Goal: Information Seeking & Learning: Learn about a topic

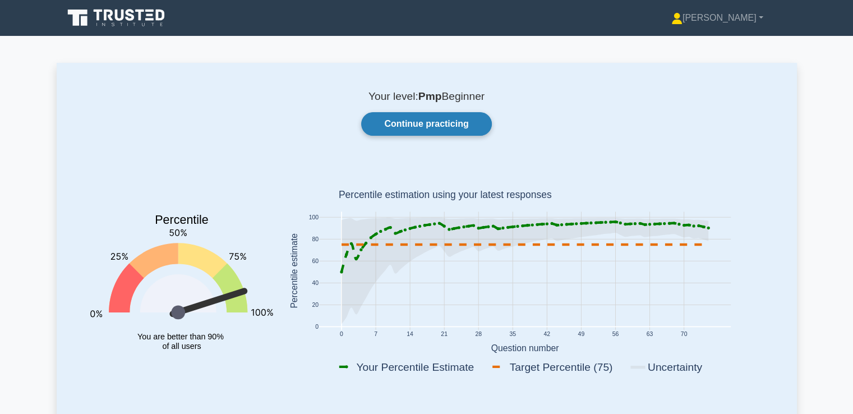
click at [408, 122] on link "Continue practicing" at bounding box center [426, 124] width 130 height 24
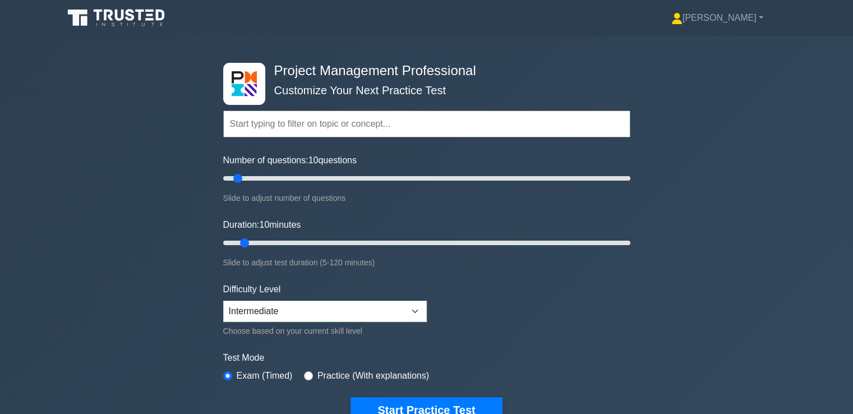
scroll to position [56, 0]
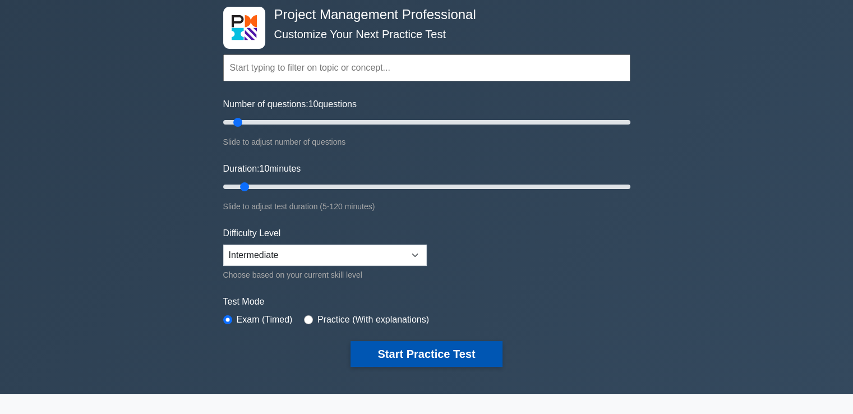
click at [406, 351] on button "Start Practice Test" at bounding box center [425, 354] width 151 height 26
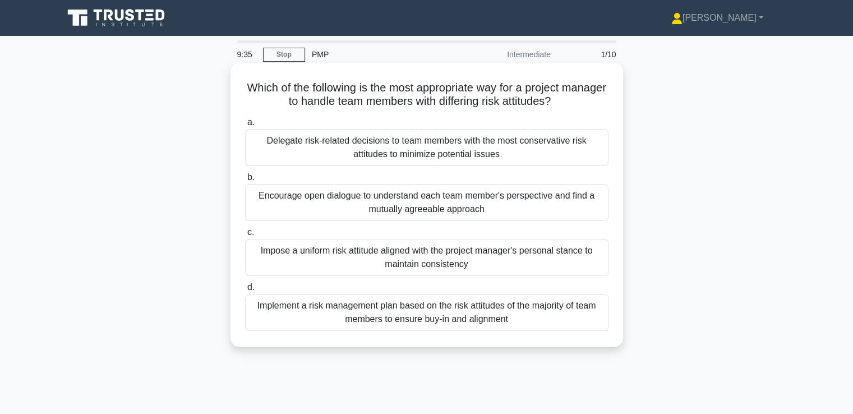
click at [487, 215] on div "Encourage open dialogue to understand each team member's perspective and find a…" at bounding box center [426, 202] width 363 height 37
click at [245, 181] on input "b. Encourage open dialogue to understand each team member's perspective and fin…" at bounding box center [245, 177] width 0 height 7
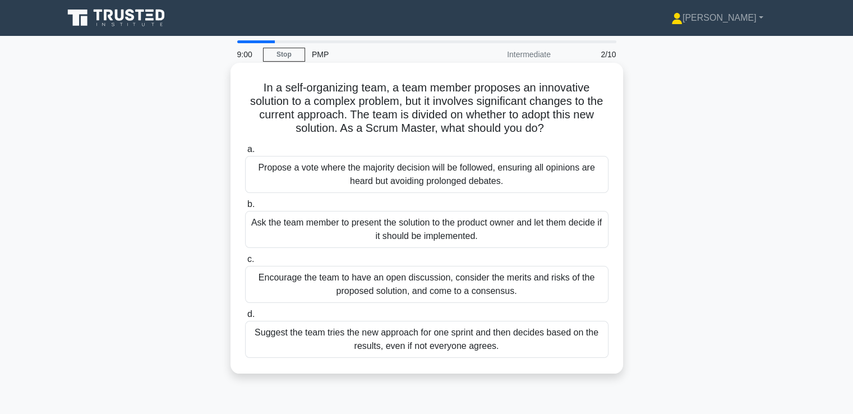
click at [475, 292] on div "Encourage the team to have an open discussion, consider the merits and risks of…" at bounding box center [426, 284] width 363 height 37
click at [245, 263] on input "c. Encourage the team to have an open discussion, consider the merits and risks…" at bounding box center [245, 259] width 0 height 7
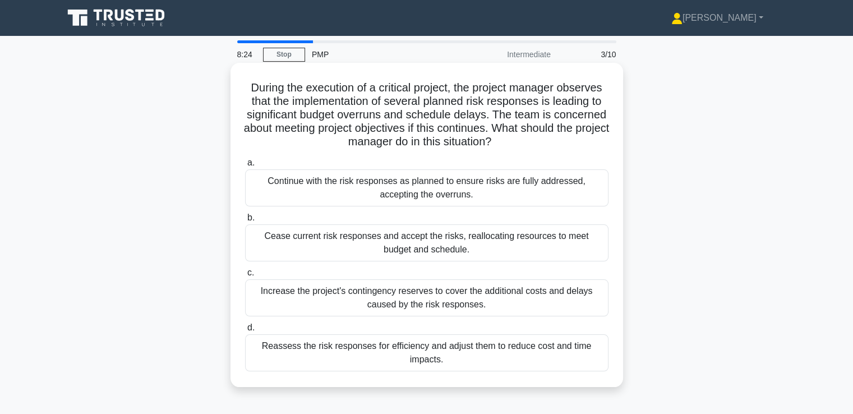
click at [490, 361] on div "Reassess the risk responses for efficiency and adjust them to reduce cost and t…" at bounding box center [426, 352] width 363 height 37
click at [245, 331] on input "d. Reassess the risk responses for efficiency and adjust them to reduce cost an…" at bounding box center [245, 327] width 0 height 7
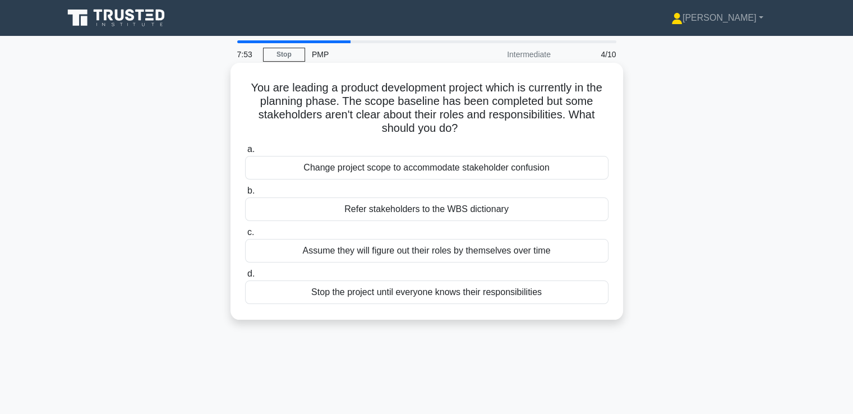
click at [467, 213] on div "Refer stakeholders to the WBS dictionary" at bounding box center [426, 209] width 363 height 24
click at [245, 195] on input "b. Refer stakeholders to the WBS dictionary" at bounding box center [245, 190] width 0 height 7
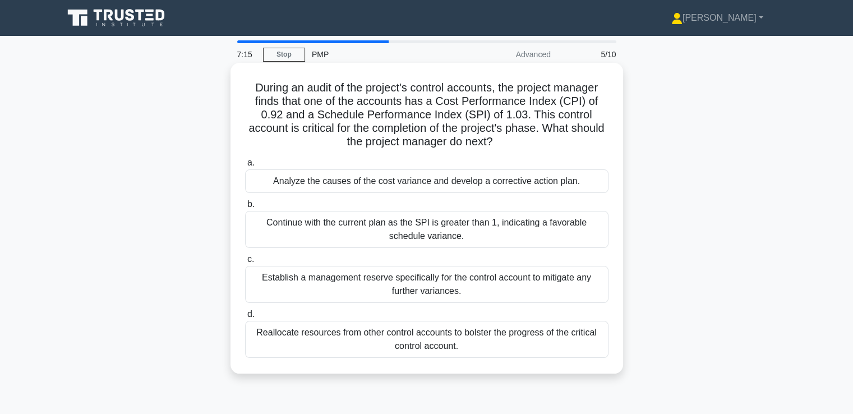
click at [436, 187] on div "Analyze the causes of the cost variance and develop a corrective action plan." at bounding box center [426, 181] width 363 height 24
click at [245, 167] on input "a. Analyze the causes of the cost variance and develop a corrective action plan." at bounding box center [245, 162] width 0 height 7
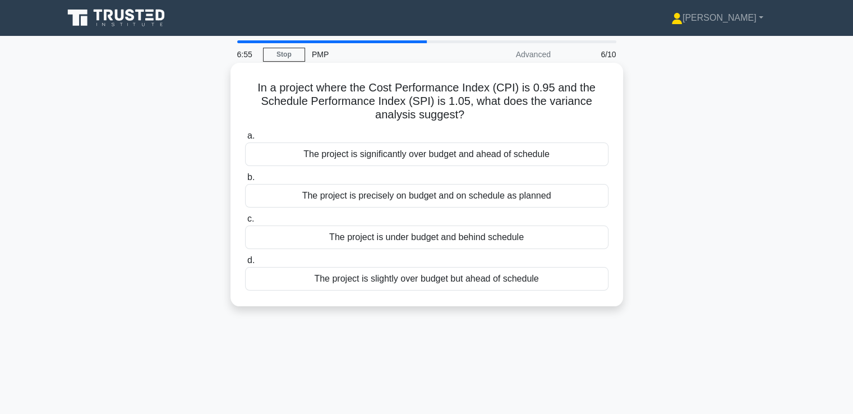
click at [446, 281] on div "The project is slightly over budget but ahead of schedule" at bounding box center [426, 279] width 363 height 24
click at [245, 264] on input "d. The project is slightly over budget but ahead of schedule" at bounding box center [245, 260] width 0 height 7
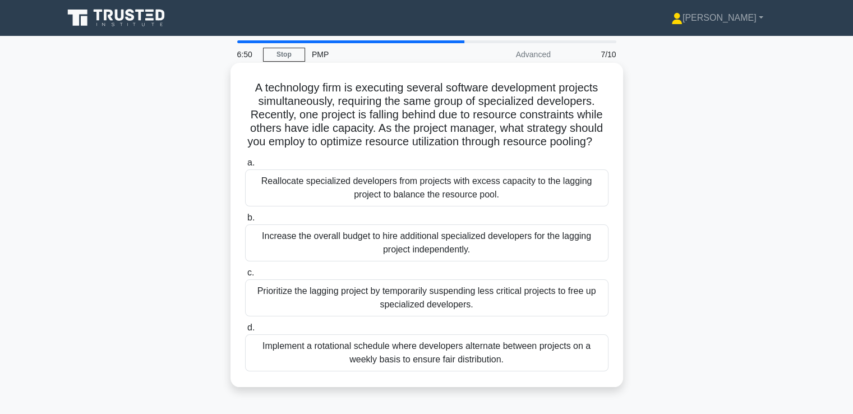
drag, startPoint x: 347, startPoint y: 87, endPoint x: 363, endPoint y: 153, distance: 68.3
click at [363, 149] on h5 "A technology firm is executing several software development projects simultaneo…" at bounding box center [427, 115] width 366 height 68
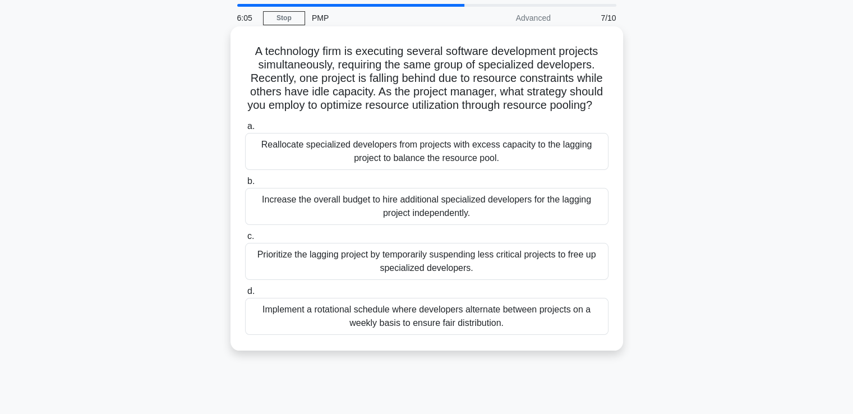
scroll to position [56, 0]
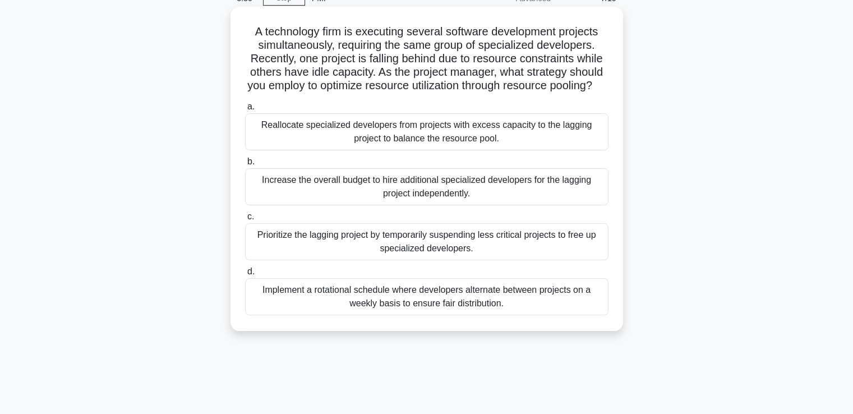
click at [455, 150] on div "Reallocate specialized developers from projects with excess capacity to the lag…" at bounding box center [426, 131] width 363 height 37
click at [245, 110] on input "a. Reallocate specialized developers from projects with excess capacity to the …" at bounding box center [245, 106] width 0 height 7
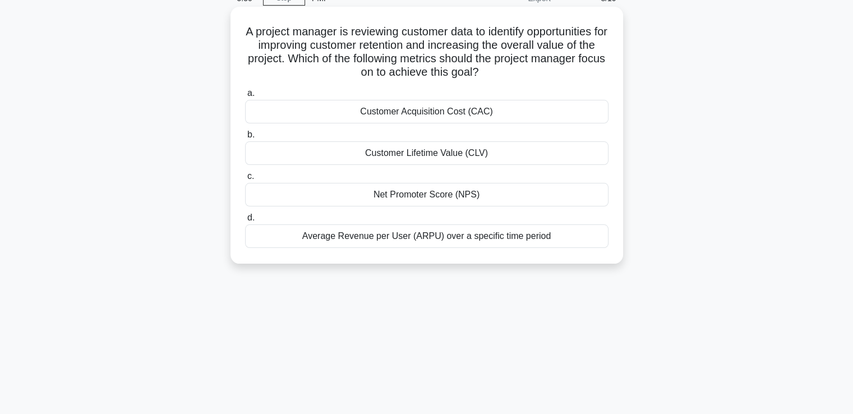
scroll to position [0, 0]
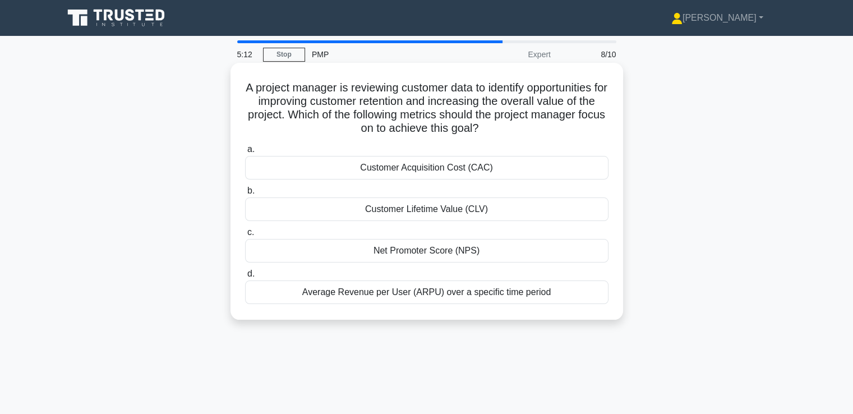
click at [485, 215] on div "Customer Lifetime Value (CLV)" at bounding box center [426, 209] width 363 height 24
click at [245, 195] on input "b. Customer Lifetime Value (CLV)" at bounding box center [245, 190] width 0 height 7
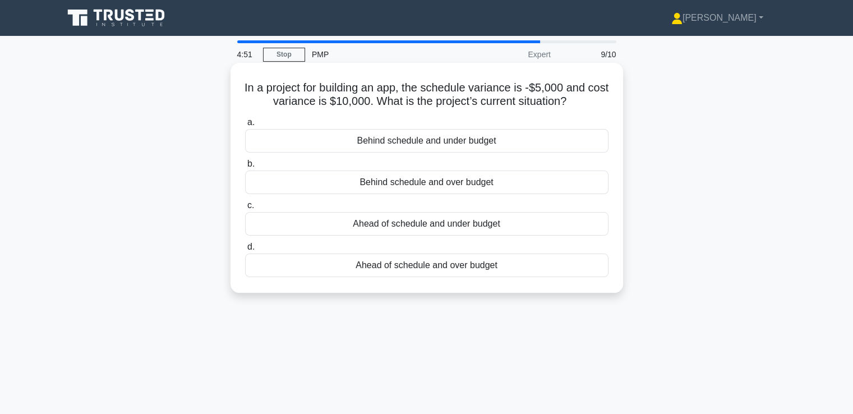
click at [421, 142] on div "Behind schedule and under budget" at bounding box center [426, 141] width 363 height 24
click at [245, 126] on input "a. Behind schedule and under budget" at bounding box center [245, 122] width 0 height 7
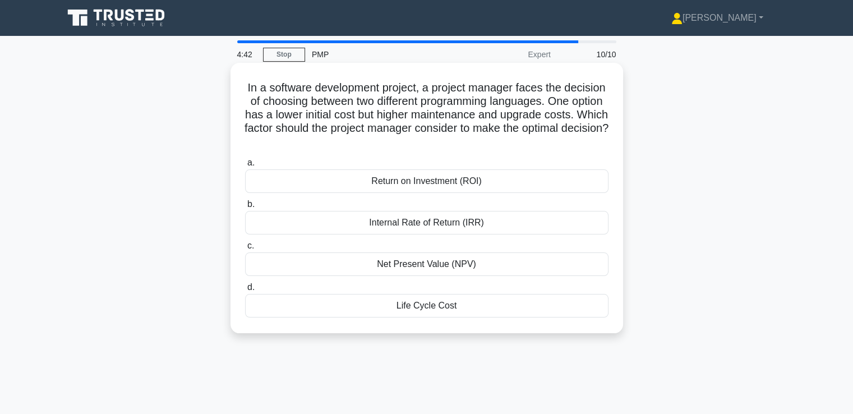
drag, startPoint x: 278, startPoint y: 110, endPoint x: 497, endPoint y: 139, distance: 220.6
click at [497, 139] on h5 "In a software development project, a project manager faces the decision of choo…" at bounding box center [427, 115] width 366 height 68
click at [433, 139] on icon ".spinner_0XTQ{transform-origin:center;animation:spinner_y6GP .75s linear infini…" at bounding box center [426, 142] width 13 height 13
drag, startPoint x: 493, startPoint y: 147, endPoint x: 295, endPoint y: 88, distance: 207.2
click at [295, 88] on h5 "In a software development project, a project manager faces the decision of choo…" at bounding box center [427, 115] width 366 height 68
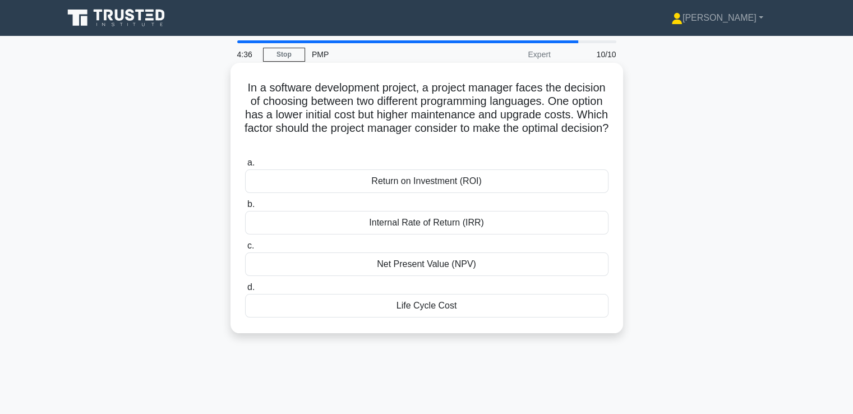
click at [412, 306] on div "Life Cycle Cost" at bounding box center [426, 306] width 363 height 24
click at [245, 291] on input "d. Life Cycle Cost" at bounding box center [245, 287] width 0 height 7
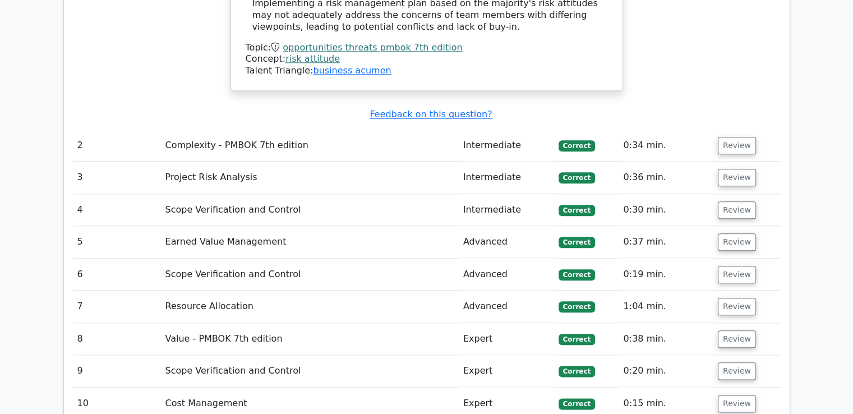
scroll to position [1290, 0]
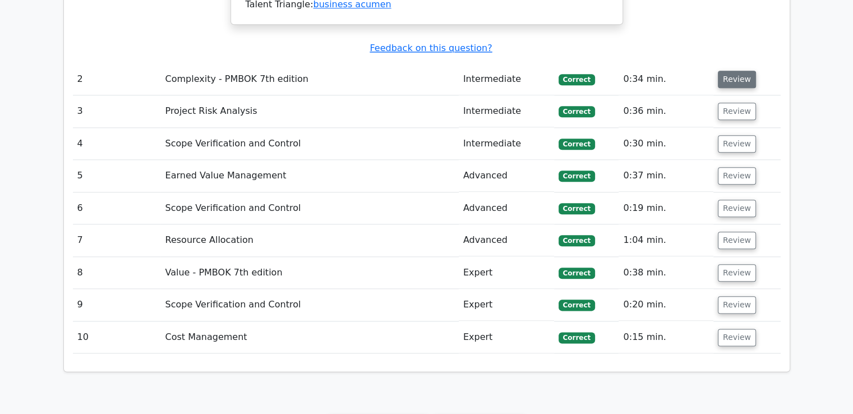
click at [735, 79] on button "Review" at bounding box center [737, 79] width 38 height 17
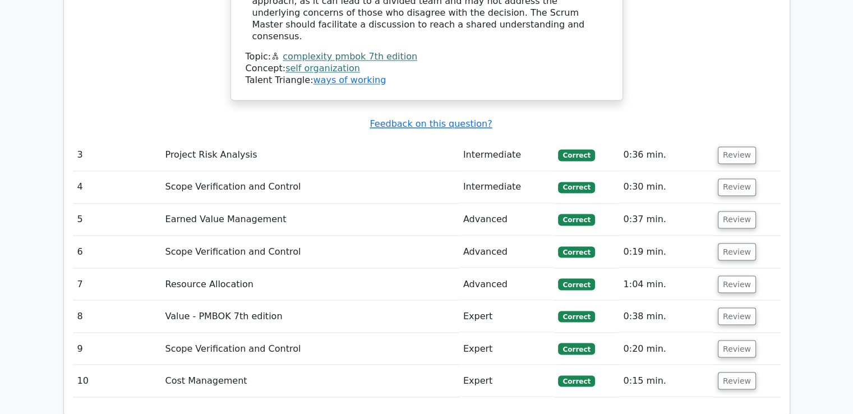
scroll to position [1907, 0]
click at [737, 146] on button "Review" at bounding box center [737, 154] width 38 height 17
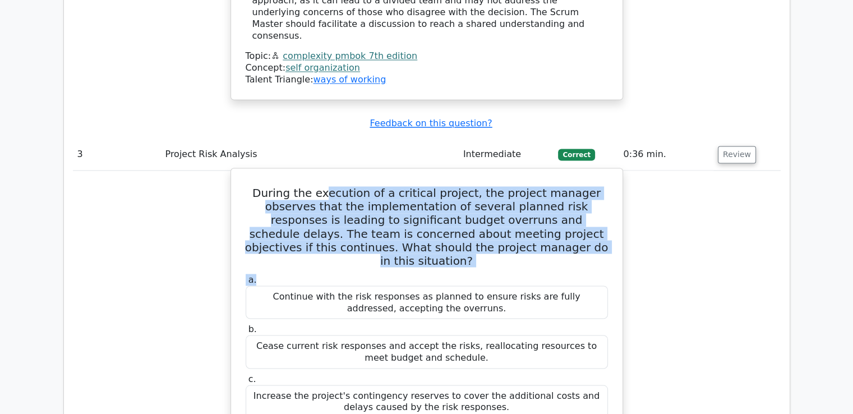
drag, startPoint x: 327, startPoint y: 155, endPoint x: 523, endPoint y: 220, distance: 206.8
click at [523, 220] on div "During the execution of a critical project, the project manager observes that t…" at bounding box center [427, 403] width 382 height 461
click at [379, 211] on h5 "During the execution of a critical project, the project manager observes that t…" at bounding box center [427, 226] width 365 height 81
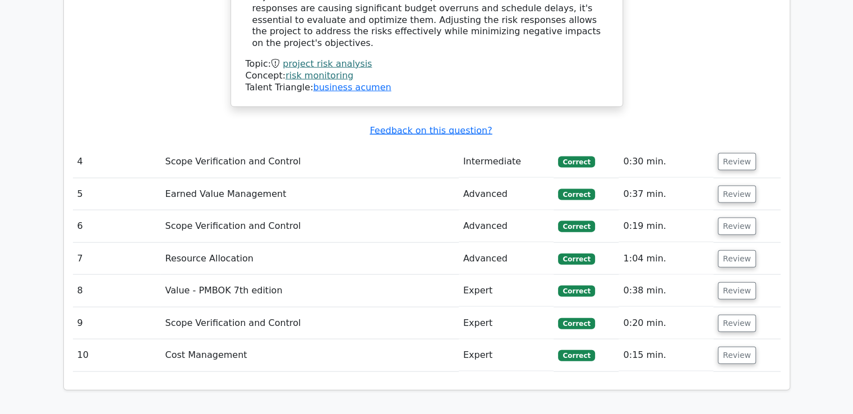
scroll to position [2467, 0]
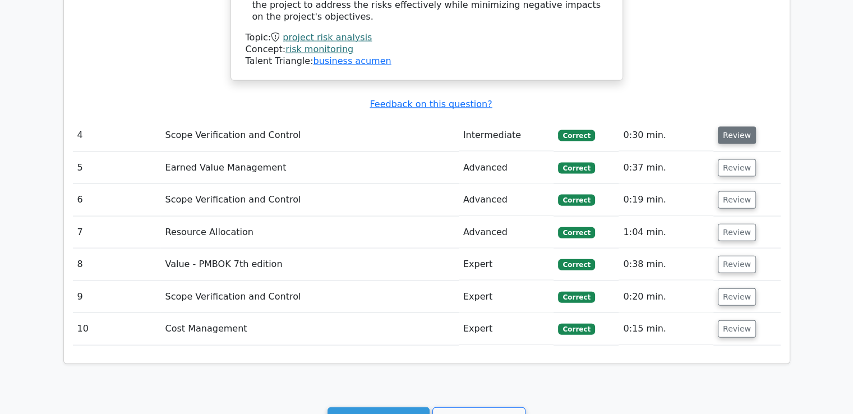
click at [735, 127] on button "Review" at bounding box center [737, 135] width 38 height 17
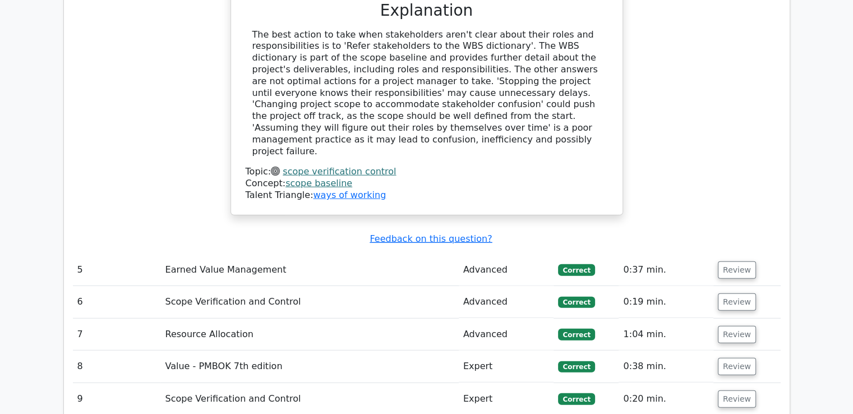
scroll to position [2804, 0]
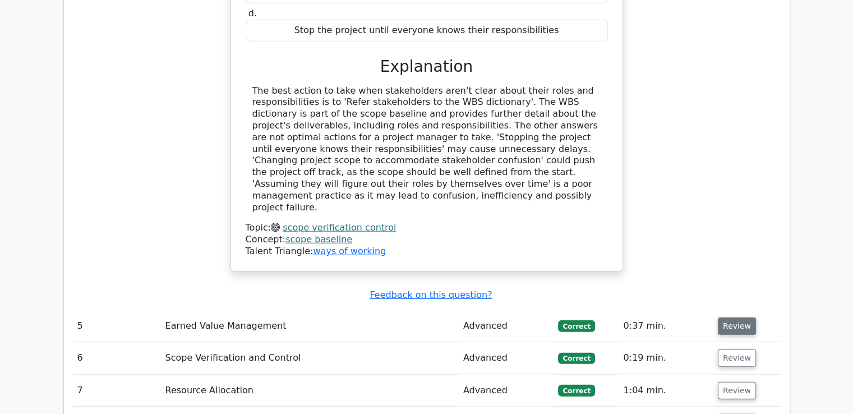
click at [740, 317] on button "Review" at bounding box center [737, 325] width 38 height 17
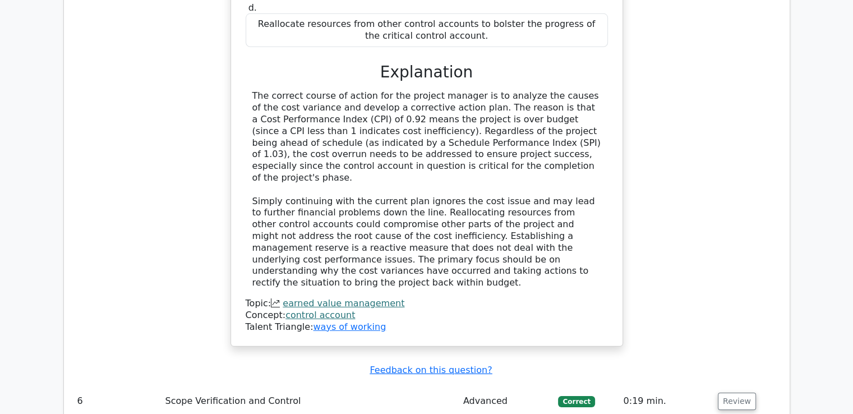
scroll to position [3253, 0]
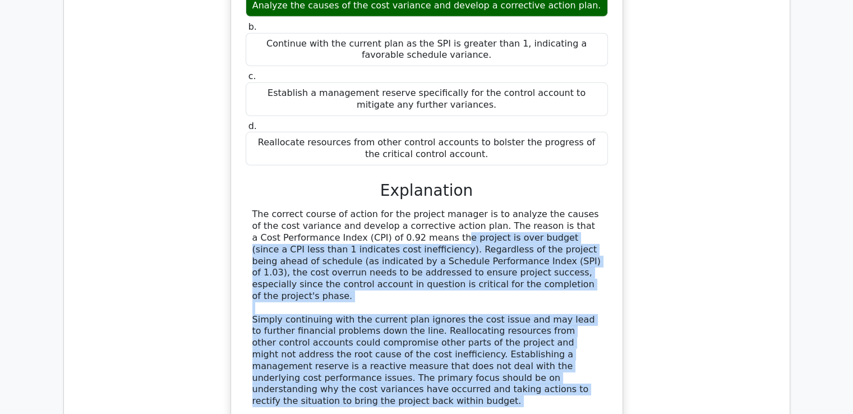
drag, startPoint x: 293, startPoint y: 158, endPoint x: 517, endPoint y: 315, distance: 274.1
click at [517, 315] on div "The correct course of action for the project manager is to analyze the causes o…" at bounding box center [427, 330] width 362 height 242
click at [514, 413] on div "Topic: earned value management" at bounding box center [427, 422] width 362 height 12
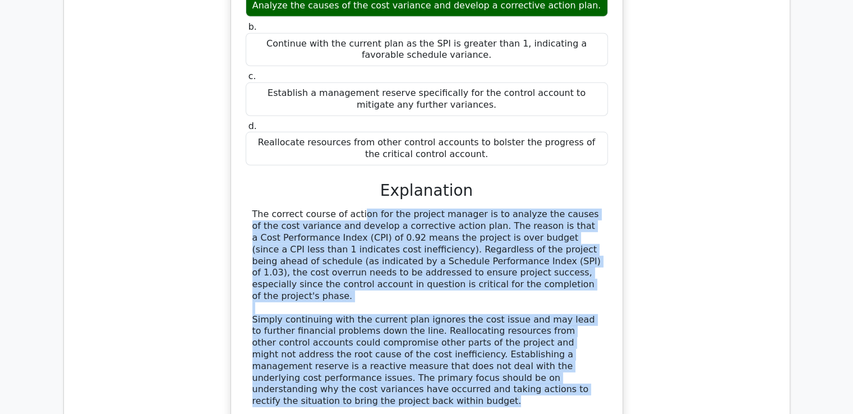
drag, startPoint x: 287, startPoint y: 128, endPoint x: 458, endPoint y: 293, distance: 238.0
click at [458, 293] on div "The correct course of action for the project manager is to analyze the causes o…" at bounding box center [426, 308] width 349 height 199
click at [455, 297] on div "The correct course of action for the project manager is to analyze the causes o…" at bounding box center [426, 308] width 349 height 199
drag, startPoint x: 451, startPoint y: 303, endPoint x: 257, endPoint y: 122, distance: 265.4
click at [257, 122] on div "a. Analyze the causes of the cost variance and develop a corrective action plan…" at bounding box center [427, 216] width 365 height 470
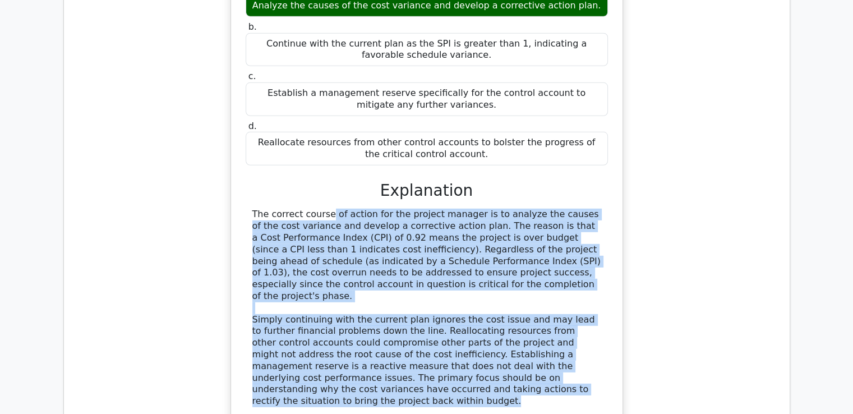
click at [456, 241] on div "The correct course of action for the project manager is to analyze the causes o…" at bounding box center [426, 308] width 349 height 199
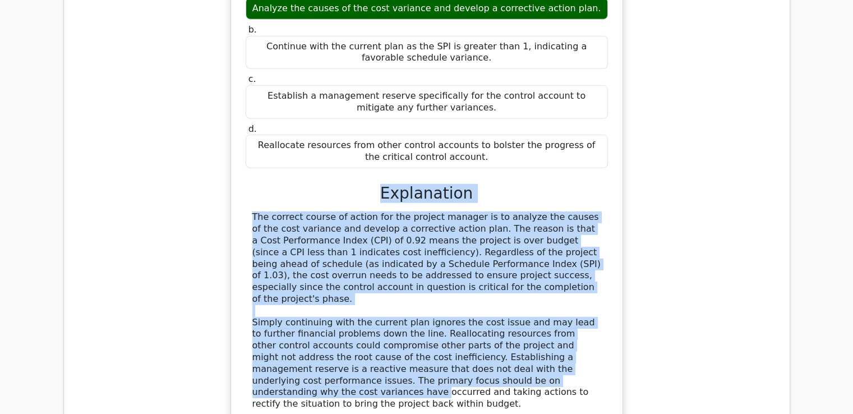
drag, startPoint x: 424, startPoint y: 291, endPoint x: 213, endPoint y: 102, distance: 283.2
click at [213, 102] on div "During an audit of the project's control accounts, the project manager finds th…" at bounding box center [427, 187] width 708 height 588
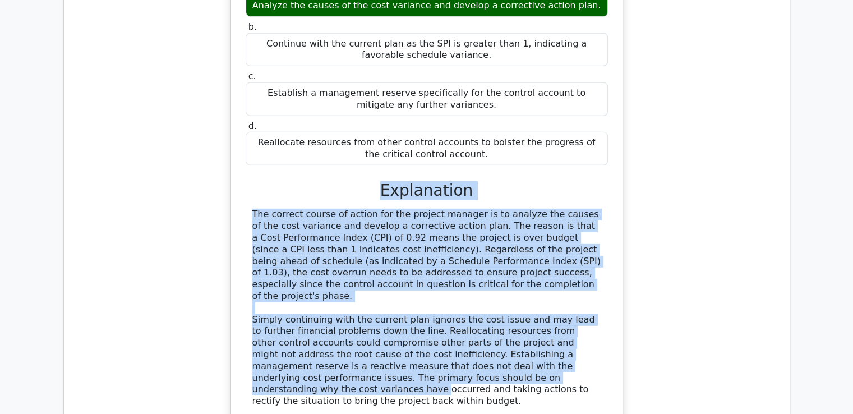
click at [432, 253] on div "The correct course of action for the project manager is to analyze the causes o…" at bounding box center [426, 308] width 349 height 199
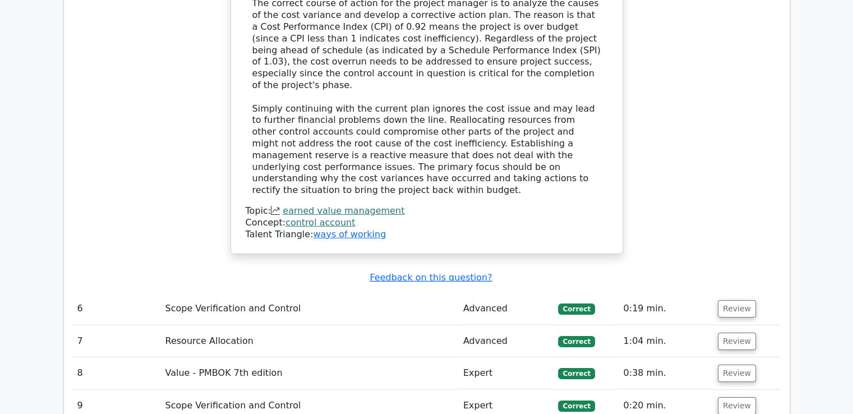
scroll to position [3477, 0]
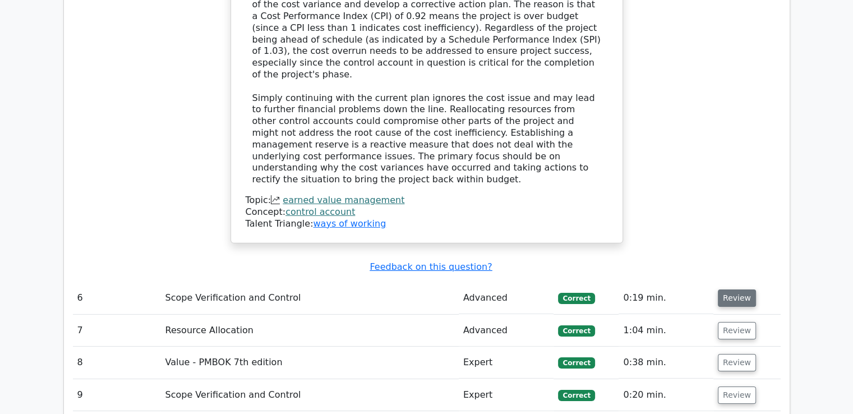
click at [740, 289] on button "Review" at bounding box center [737, 297] width 38 height 17
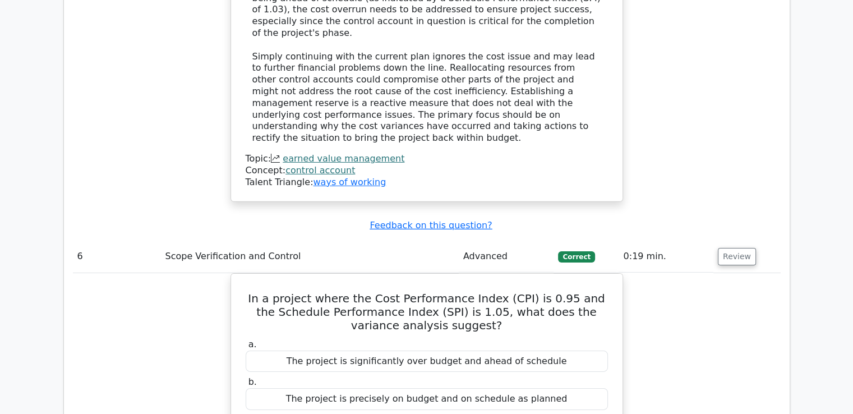
scroll to position [3589, 0]
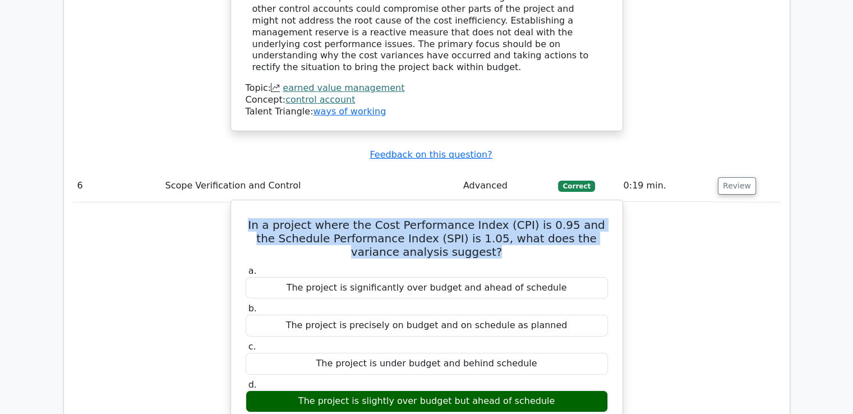
drag, startPoint x: 247, startPoint y: 119, endPoint x: 472, endPoint y: 156, distance: 227.8
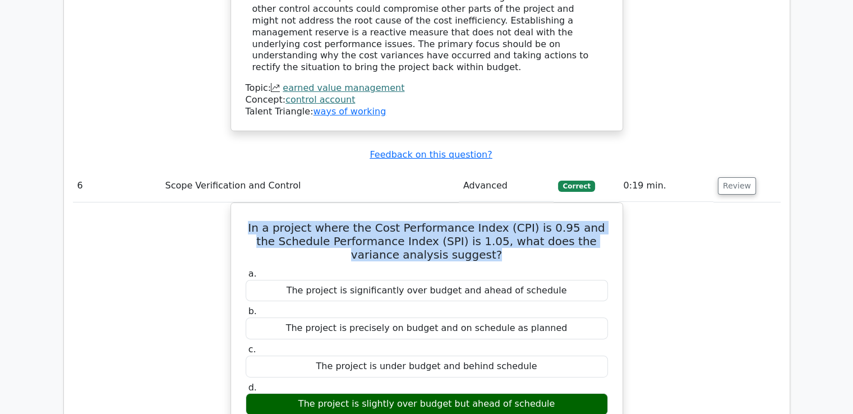
drag, startPoint x: 472, startPoint y: 153, endPoint x: 213, endPoint y: 104, distance: 263.6
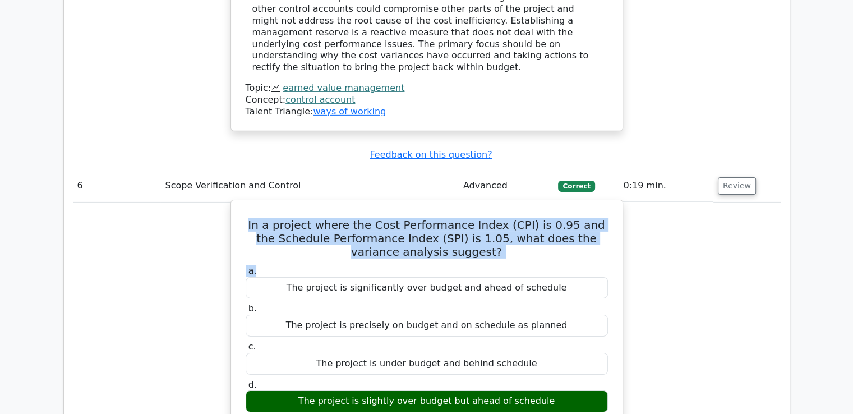
drag, startPoint x: 246, startPoint y: 126, endPoint x: 487, endPoint y: 158, distance: 242.6
drag, startPoint x: 487, startPoint y: 158, endPoint x: 247, endPoint y: 116, distance: 243.6
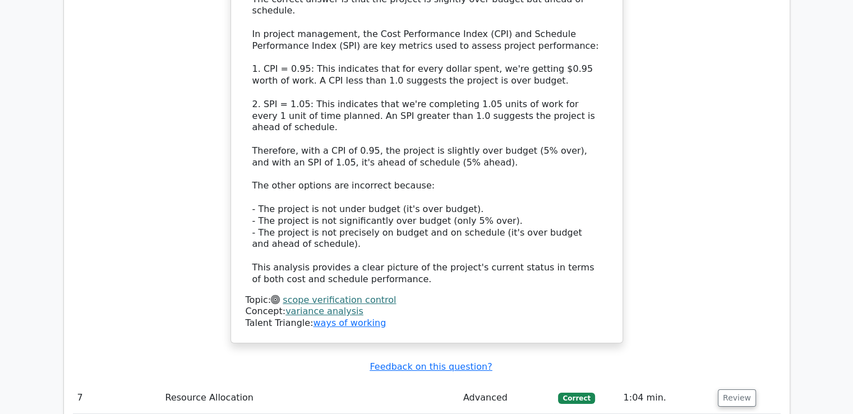
scroll to position [4094, 0]
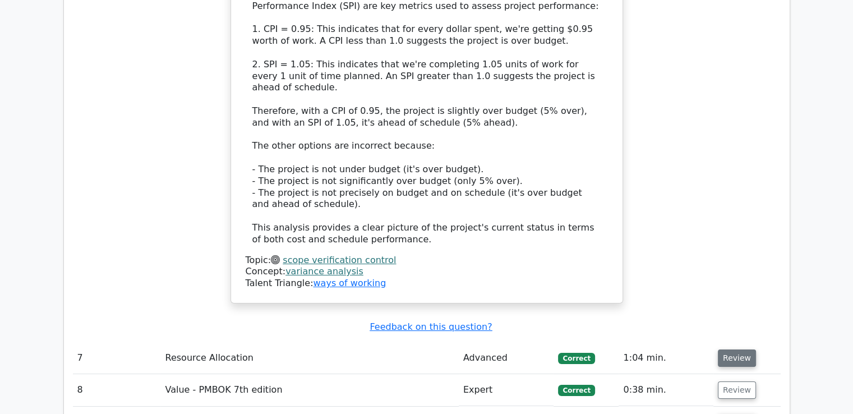
click at [730, 349] on button "Review" at bounding box center [737, 357] width 38 height 17
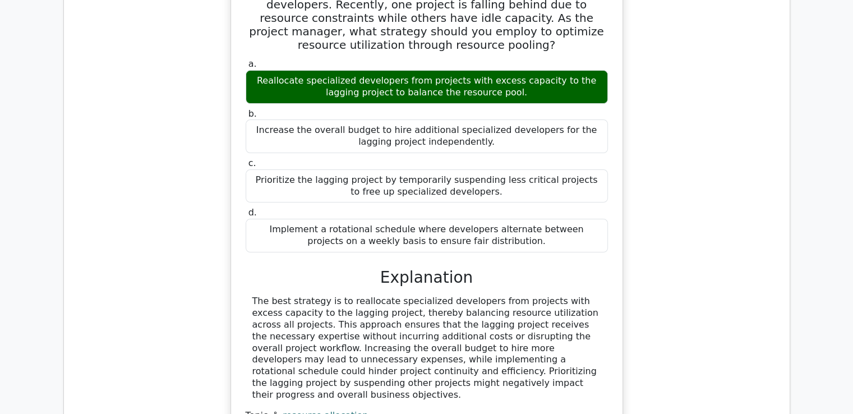
scroll to position [4542, 0]
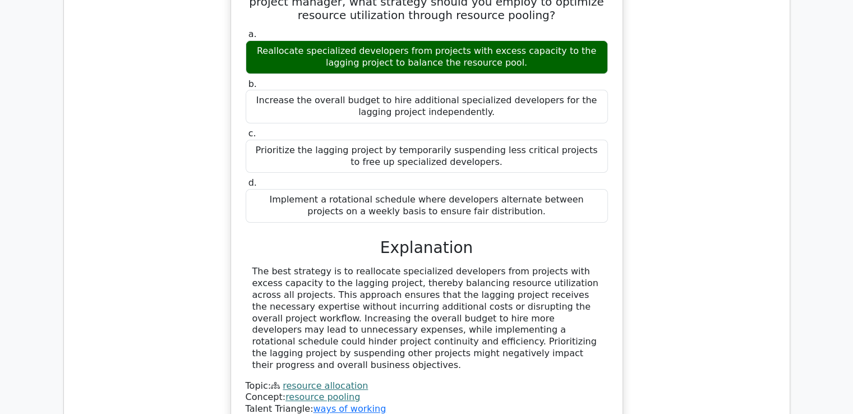
drag, startPoint x: 262, startPoint y: 147, endPoint x: 445, endPoint y: 209, distance: 192.6
click at [445, 266] on div "The best strategy is to reallocate specialized developers from projects with ex…" at bounding box center [426, 318] width 349 height 105
drag, startPoint x: 437, startPoint y: 214, endPoint x: 234, endPoint y: 122, distance: 223.1
click at [234, 122] on div "A technology firm is executing several software development projects simultaneo…" at bounding box center [426, 176] width 393 height 506
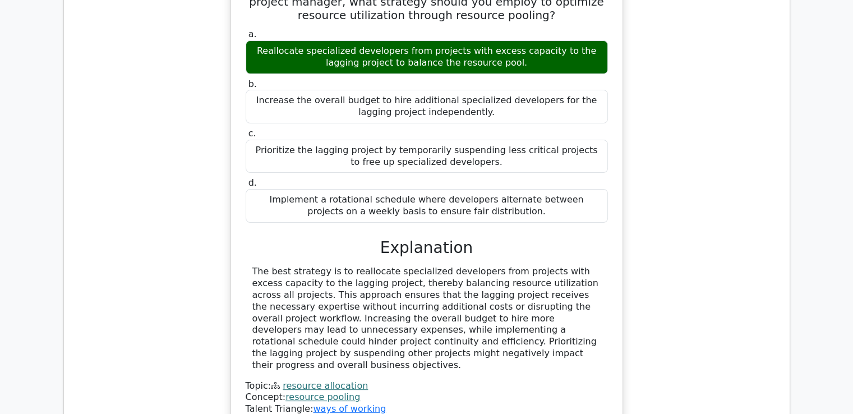
click at [442, 380] on div "Topic: resource allocation" at bounding box center [427, 386] width 362 height 12
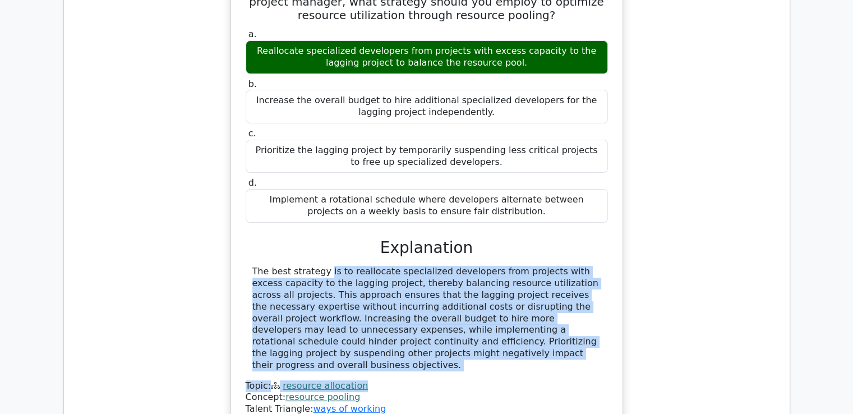
drag, startPoint x: 441, startPoint y: 222, endPoint x: 255, endPoint y: 131, distance: 207.4
click at [255, 266] on div "The best strategy is to reallocate specialized developers from projects with ex…" at bounding box center [427, 340] width 362 height 149
click at [336, 266] on div "The best strategy is to reallocate specialized developers from projects with ex…" at bounding box center [426, 318] width 349 height 105
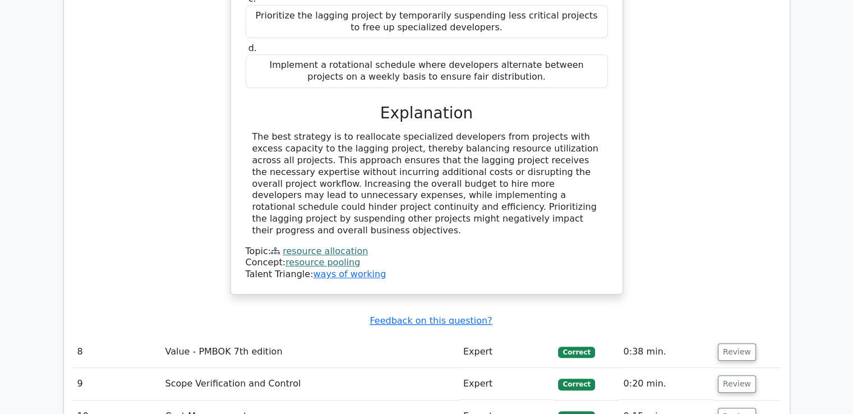
scroll to position [4711, 0]
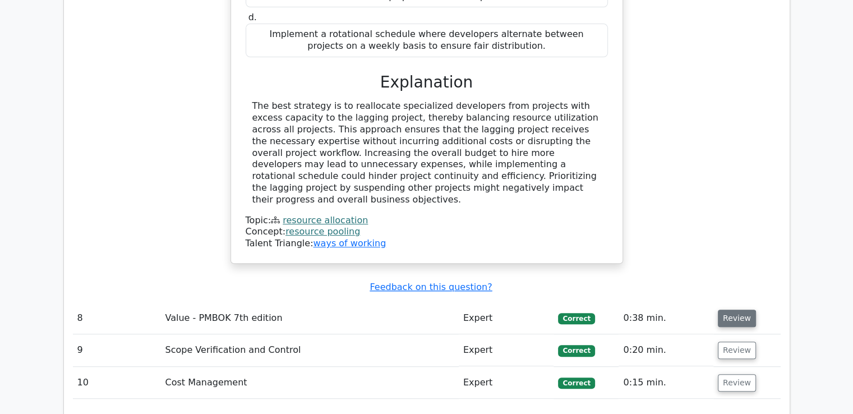
click at [727, 310] on button "Review" at bounding box center [737, 318] width 38 height 17
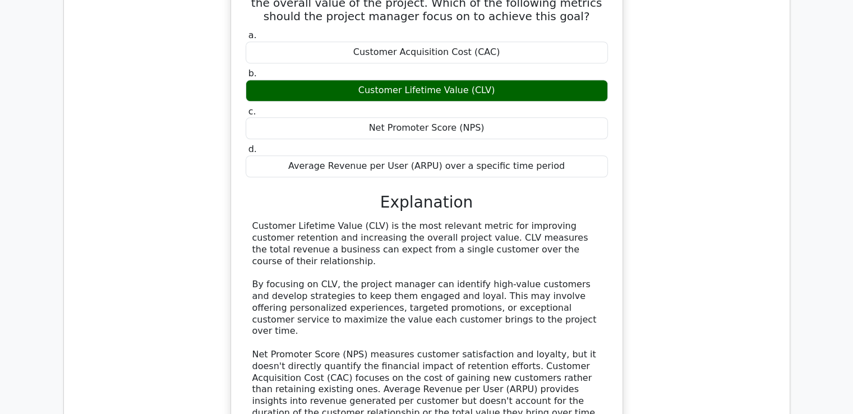
scroll to position [5047, 0]
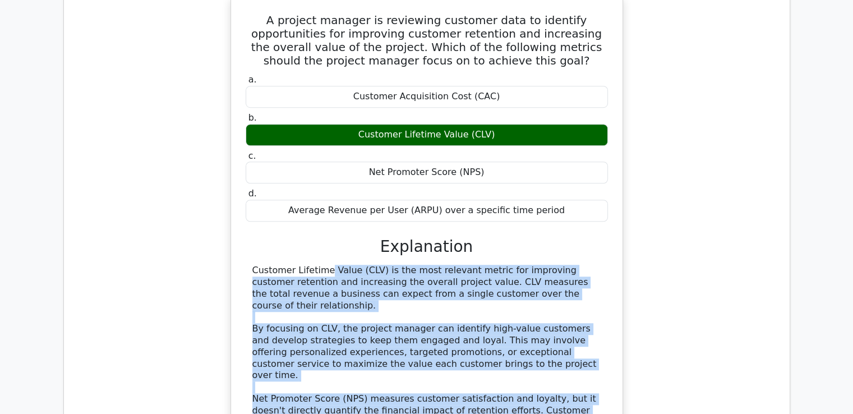
drag, startPoint x: 251, startPoint y: 119, endPoint x: 414, endPoint y: 274, distance: 224.9
click at [414, 274] on div "Customer Lifetime Value (CLV) is the most relevant metric for improving custome…" at bounding box center [426, 364] width 349 height 199
click at [447, 265] on div "Customer Lifetime Value (CLV) is the most relevant metric for improving custome…" at bounding box center [426, 364] width 349 height 199
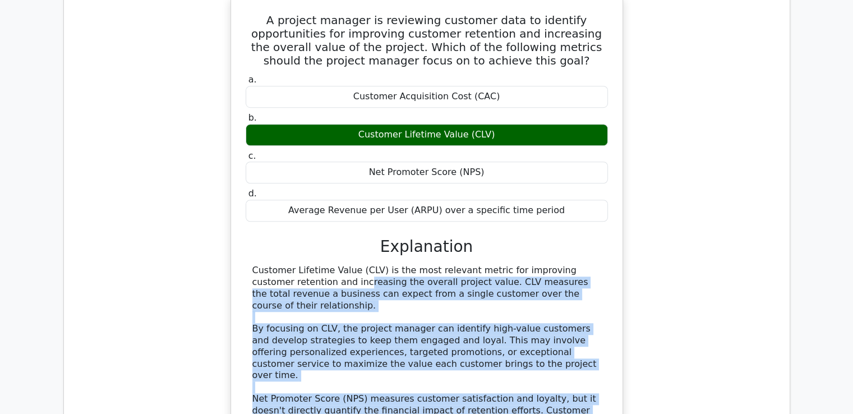
drag, startPoint x: 248, startPoint y: 122, endPoint x: 443, endPoint y: 268, distance: 243.6
click at [443, 268] on div "Customer Lifetime Value (CLV) is the most relevant metric for improving custome…" at bounding box center [427, 364] width 362 height 199
click at [413, 265] on div "Customer Lifetime Value (CLV) is the most relevant metric for improving custome…" at bounding box center [426, 364] width 349 height 199
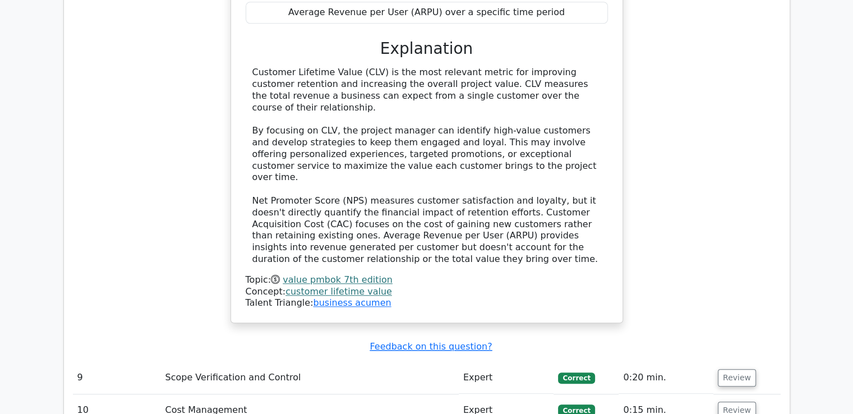
scroll to position [5331, 0]
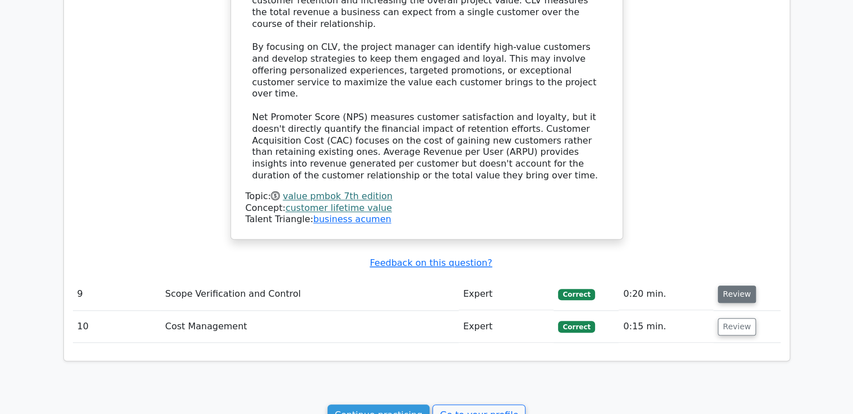
click at [720, 285] on button "Review" at bounding box center [737, 293] width 38 height 17
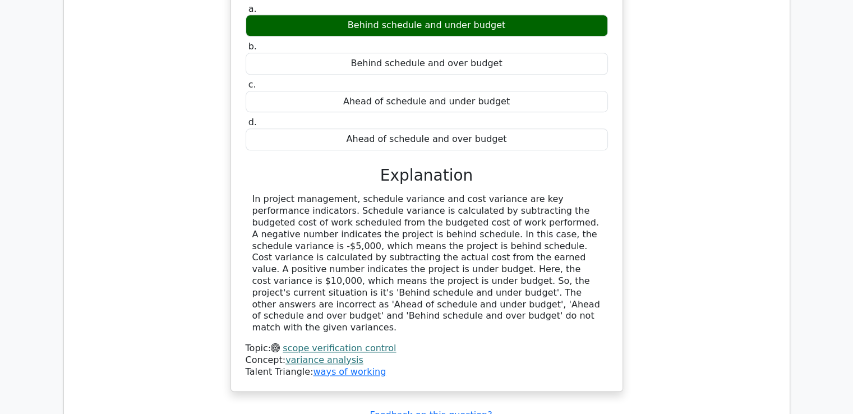
scroll to position [5724, 0]
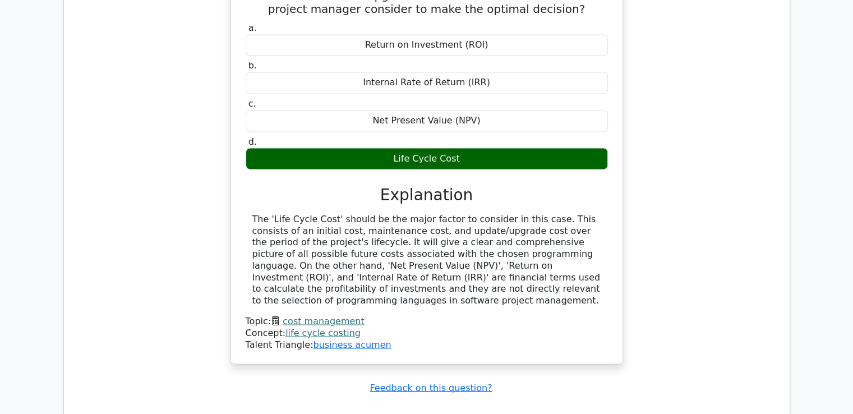
scroll to position [6258, 0]
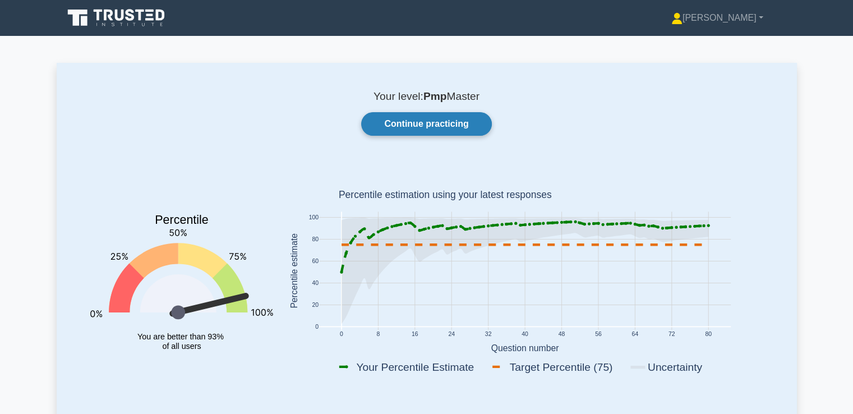
click at [397, 135] on link "Continue practicing" at bounding box center [426, 124] width 130 height 24
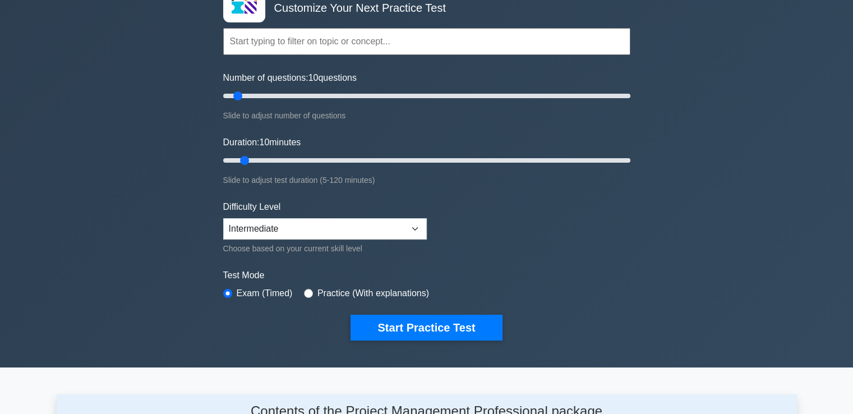
scroll to position [112, 0]
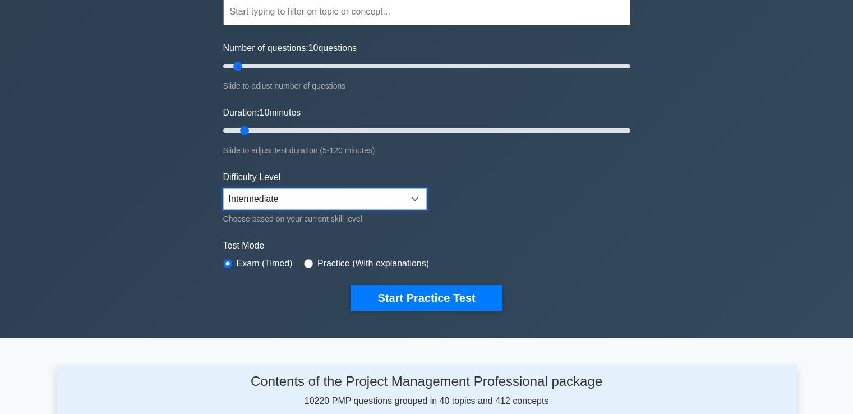
click at [406, 196] on select "Beginner Intermediate Expert" at bounding box center [325, 198] width 204 height 21
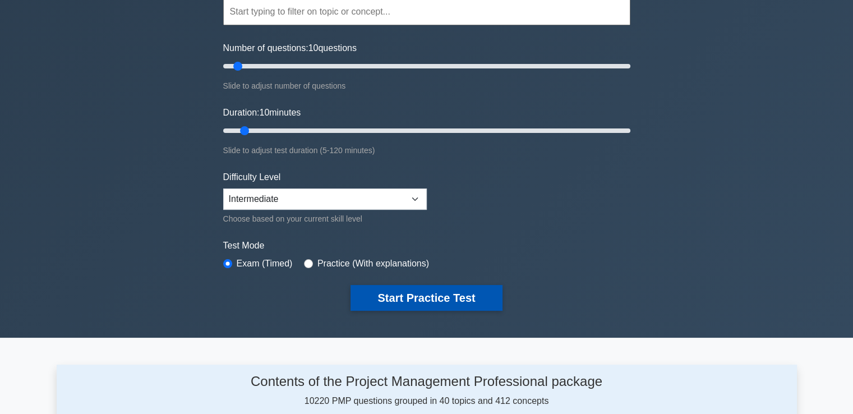
click at [468, 297] on button "Start Practice Test" at bounding box center [425, 298] width 151 height 26
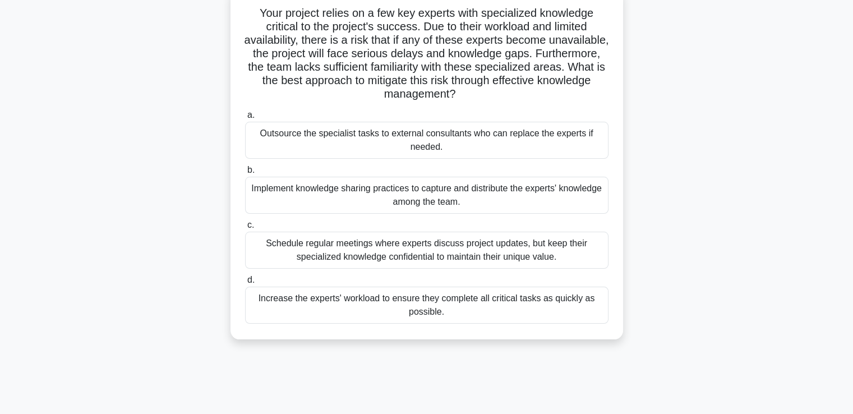
scroll to position [112, 0]
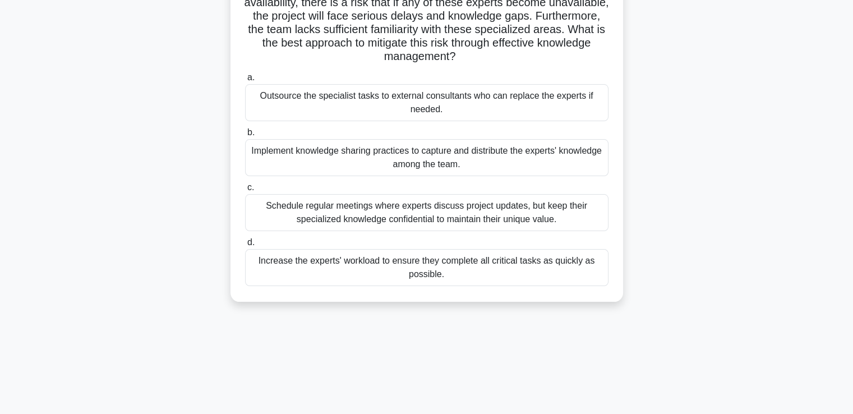
click at [380, 165] on div "Implement knowledge sharing practices to capture and distribute the experts' kn…" at bounding box center [426, 157] width 363 height 37
click at [245, 136] on input "b. Implement knowledge sharing practices to capture and distribute the experts'…" at bounding box center [245, 132] width 0 height 7
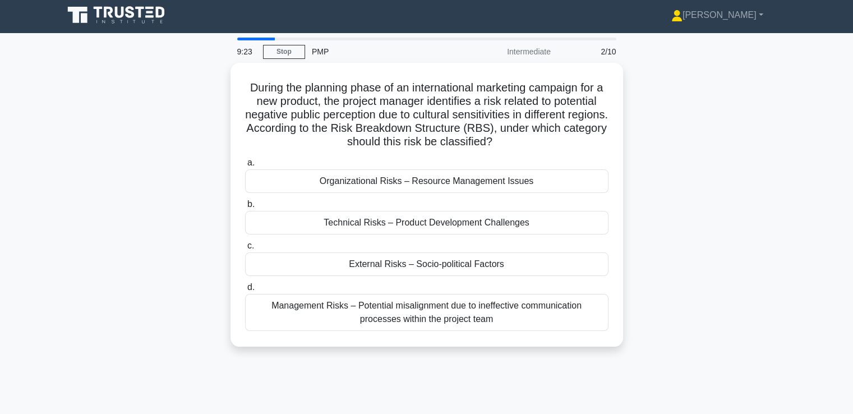
scroll to position [0, 0]
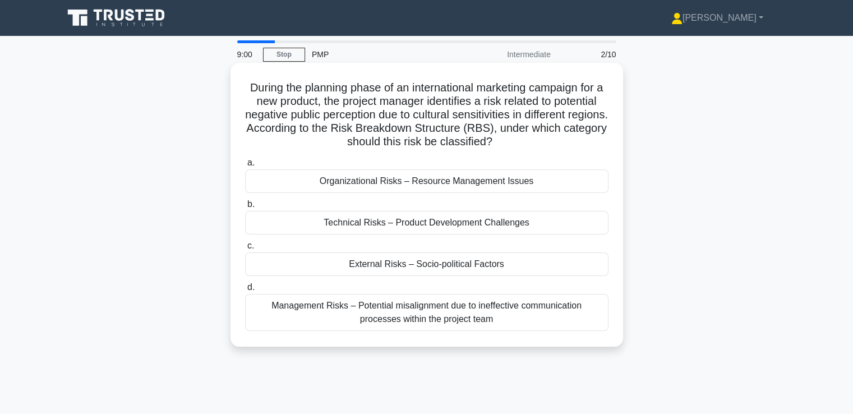
click at [431, 266] on div "External Risks – Socio-political Factors" at bounding box center [426, 264] width 363 height 24
click at [245, 250] on input "c. External Risks – Socio-political Factors" at bounding box center [245, 245] width 0 height 7
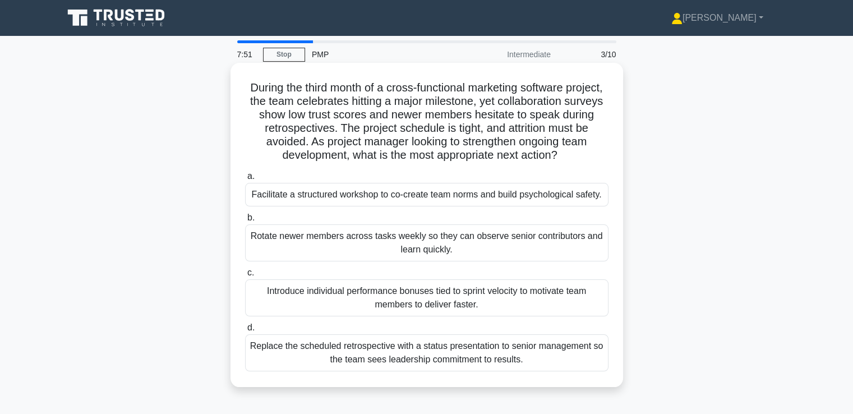
click at [399, 197] on div "Facilitate a structured workshop to co-create team norms and build psychologica…" at bounding box center [426, 195] width 363 height 24
click at [245, 180] on input "a. Facilitate a structured workshop to co-create team norms and build psycholog…" at bounding box center [245, 176] width 0 height 7
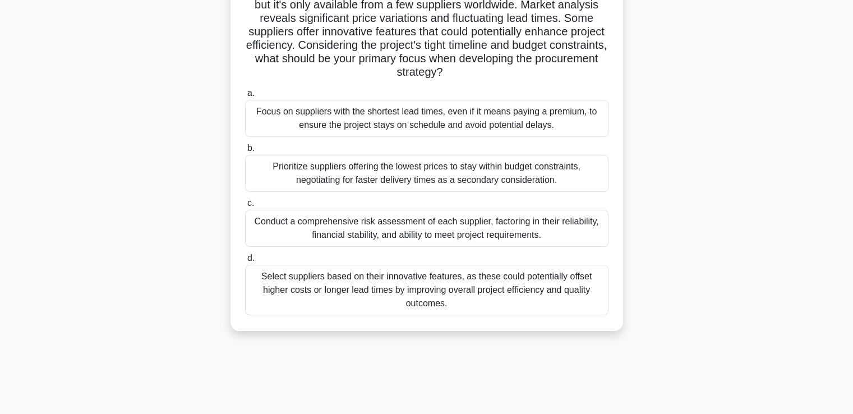
scroll to position [112, 0]
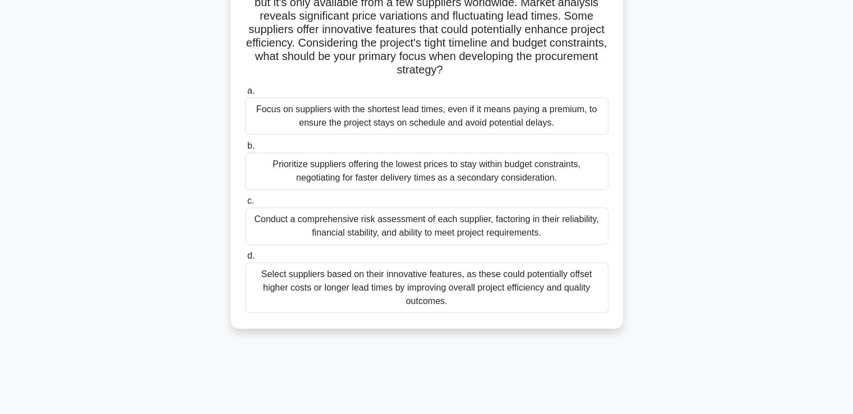
click at [402, 232] on div "Conduct a comprehensive risk assessment of each supplier, factoring in their re…" at bounding box center [426, 225] width 363 height 37
click at [245, 205] on input "c. Conduct a comprehensive risk assessment of each supplier, factoring in their…" at bounding box center [245, 200] width 0 height 7
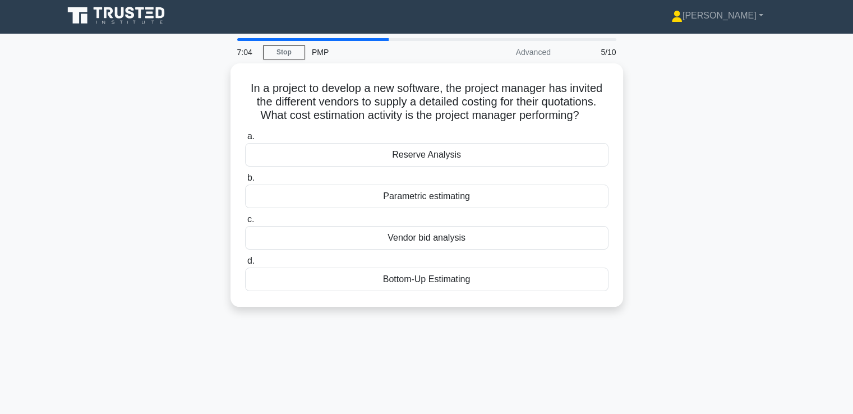
scroll to position [0, 0]
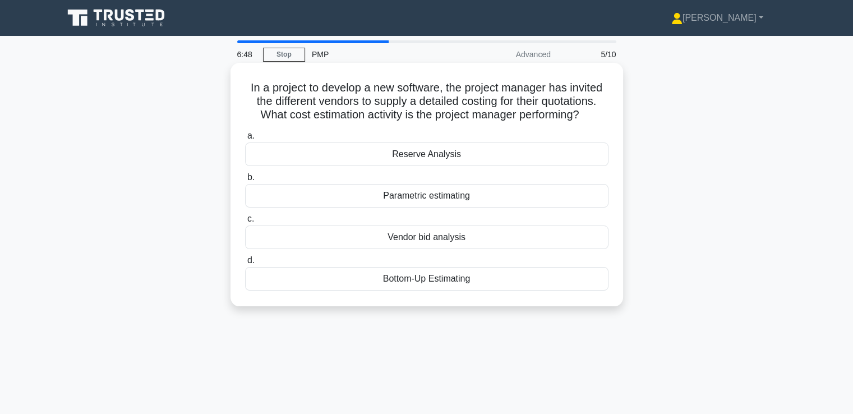
click at [417, 234] on div "Vendor bid analysis" at bounding box center [426, 237] width 363 height 24
click at [245, 223] on input "c. Vendor bid analysis" at bounding box center [245, 218] width 0 height 7
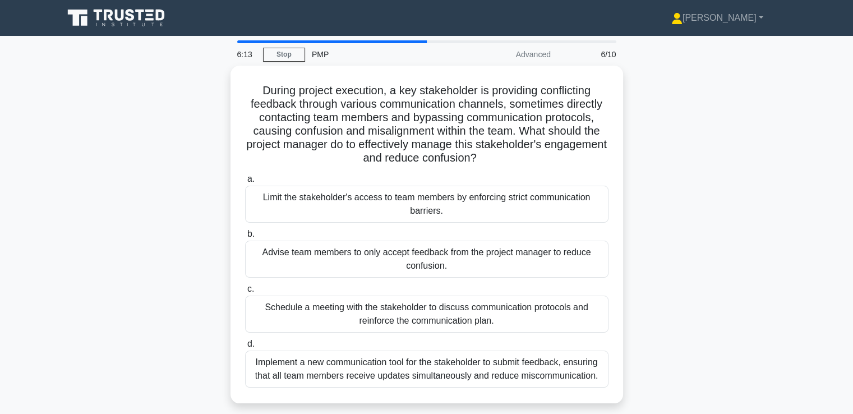
drag, startPoint x: 454, startPoint y: 319, endPoint x: 456, endPoint y: 325, distance: 5.9
click at [454, 319] on div "Schedule a meeting with the stakeholder to discuss communication protocols and …" at bounding box center [426, 314] width 363 height 37
click at [245, 293] on input "c. Schedule a meeting with the stakeholder to discuss communication protocols a…" at bounding box center [245, 288] width 0 height 7
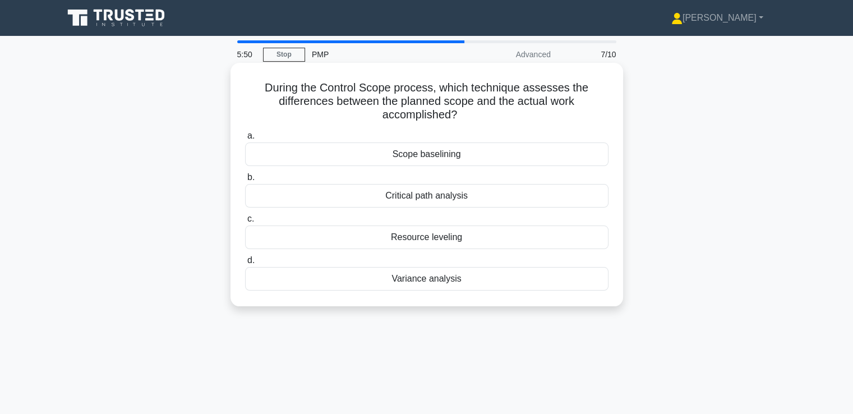
click at [504, 285] on div "Variance analysis" at bounding box center [426, 279] width 363 height 24
click at [245, 264] on input "d. Variance analysis" at bounding box center [245, 260] width 0 height 7
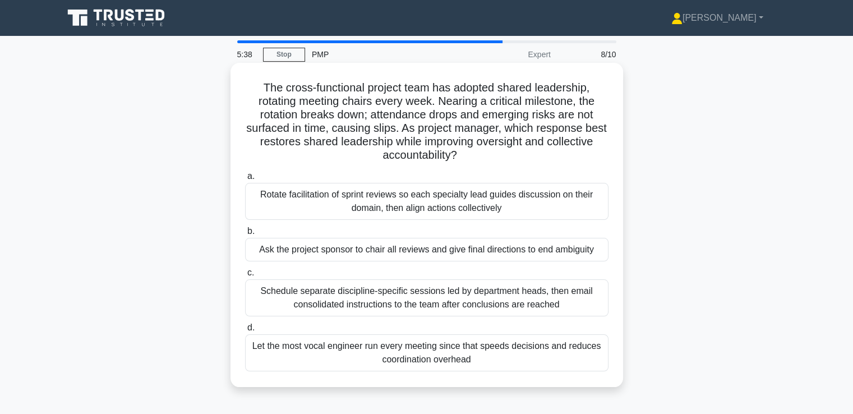
drag, startPoint x: 255, startPoint y: 103, endPoint x: 468, endPoint y: 158, distance: 219.9
click at [468, 158] on h5 "The cross-functional project team has adopted shared leadership, rotating meeti…" at bounding box center [427, 122] width 366 height 82
click at [547, 173] on label "a. Rotate facilitation of sprint reviews so each specialty lead guides discussi…" at bounding box center [426, 194] width 363 height 50
click at [245, 173] on input "a. Rotate facilitation of sprint reviews so each specialty lead guides discussi…" at bounding box center [245, 176] width 0 height 7
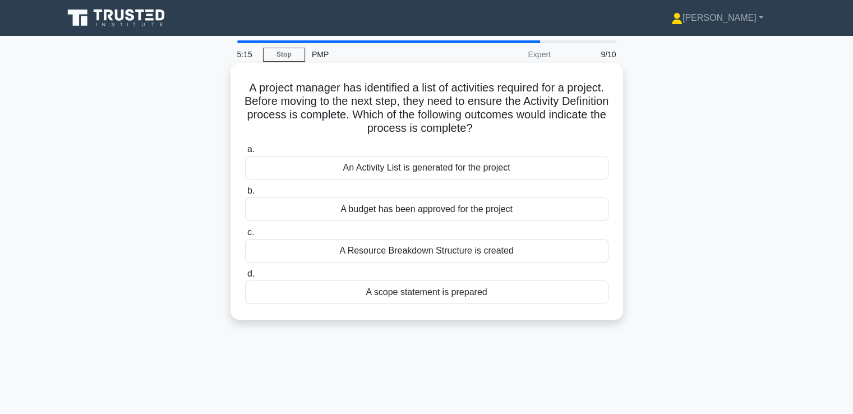
click at [406, 167] on div "An Activity List is generated for the project" at bounding box center [426, 168] width 363 height 24
click at [245, 153] on input "a. An Activity List is generated for the project" at bounding box center [245, 149] width 0 height 7
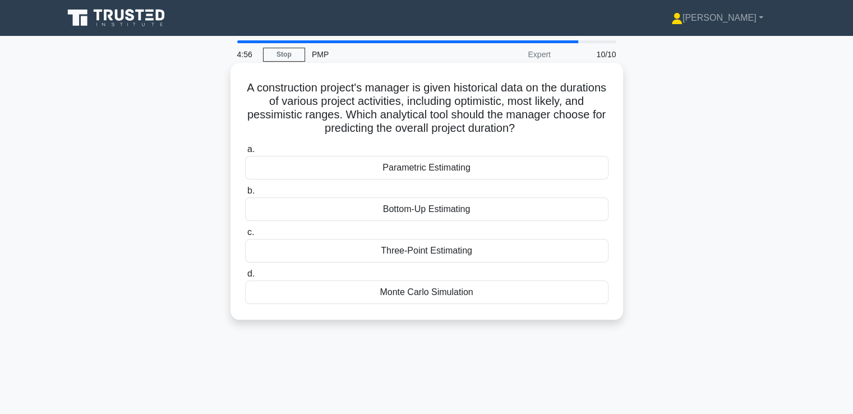
click at [437, 255] on div "Three-Point Estimating" at bounding box center [426, 251] width 363 height 24
click at [245, 236] on input "c. Three-Point Estimating" at bounding box center [245, 232] width 0 height 7
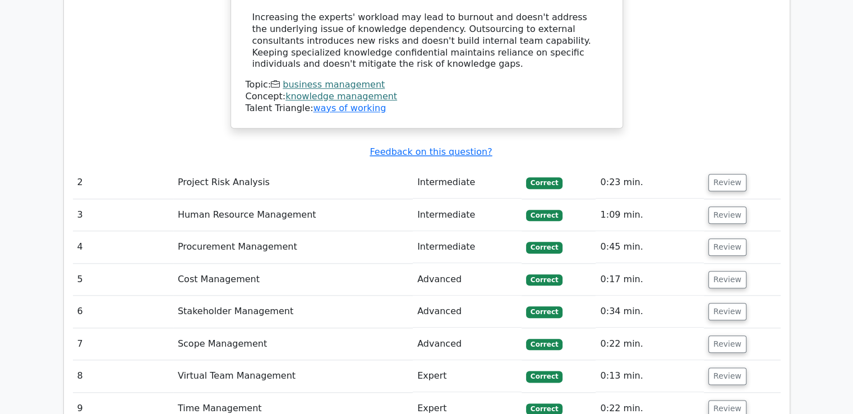
scroll to position [1290, 0]
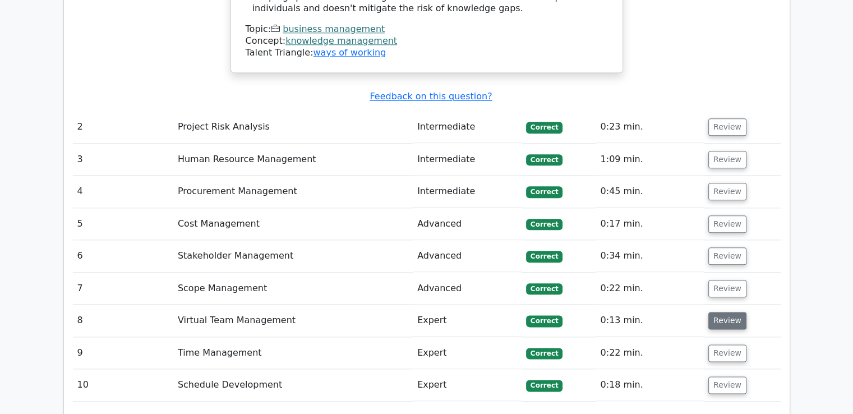
click at [722, 312] on button "Review" at bounding box center [727, 320] width 38 height 17
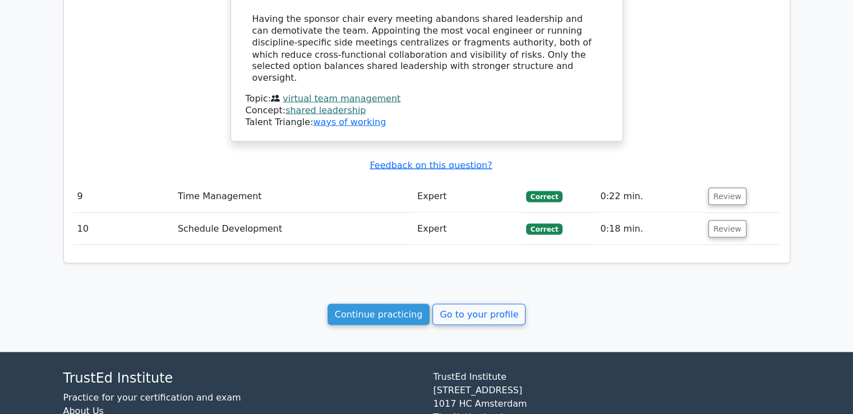
scroll to position [2078, 0]
click at [477, 303] on link "Go to your profile" at bounding box center [478, 313] width 93 height 21
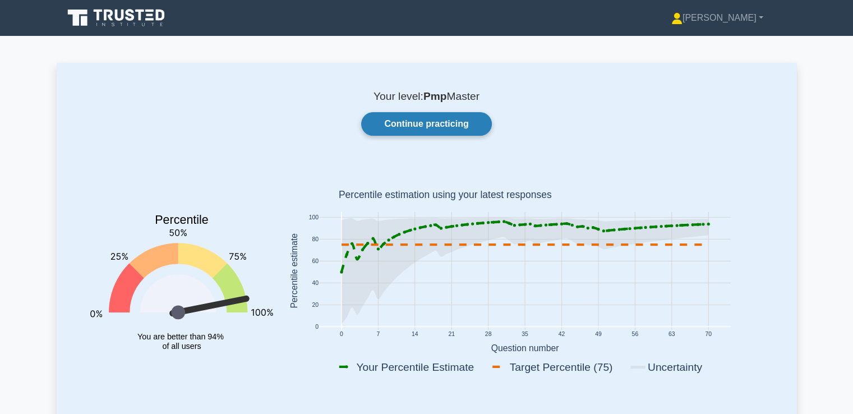
click at [464, 128] on link "Continue practicing" at bounding box center [426, 124] width 130 height 24
click at [453, 127] on link "Continue practicing" at bounding box center [426, 124] width 130 height 24
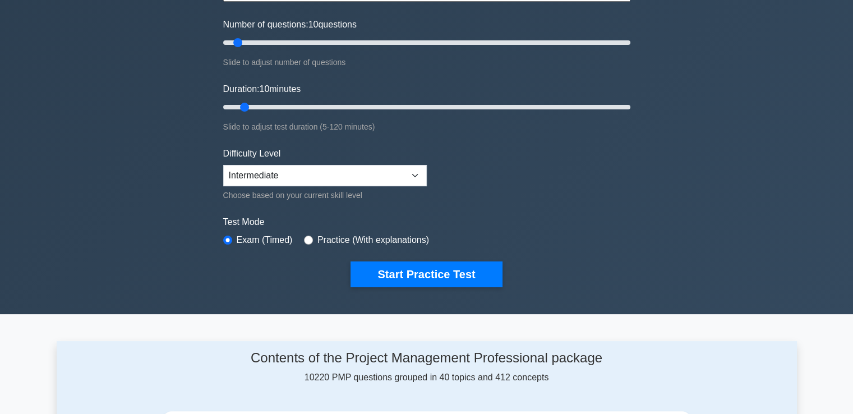
scroll to position [168, 0]
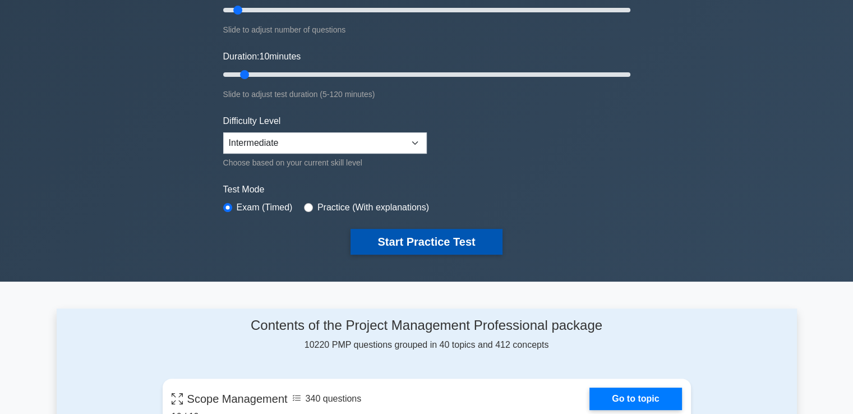
click at [406, 241] on button "Start Practice Test" at bounding box center [425, 242] width 151 height 26
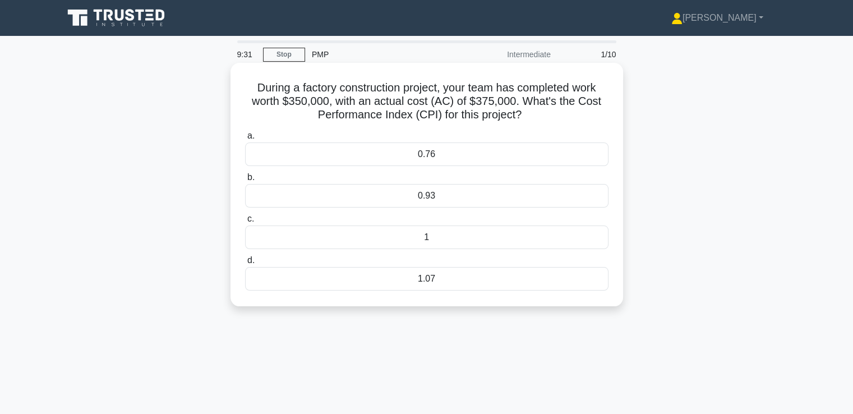
click at [479, 200] on div "0.93" at bounding box center [426, 196] width 363 height 24
click at [245, 181] on input "b. 0.93" at bounding box center [245, 177] width 0 height 7
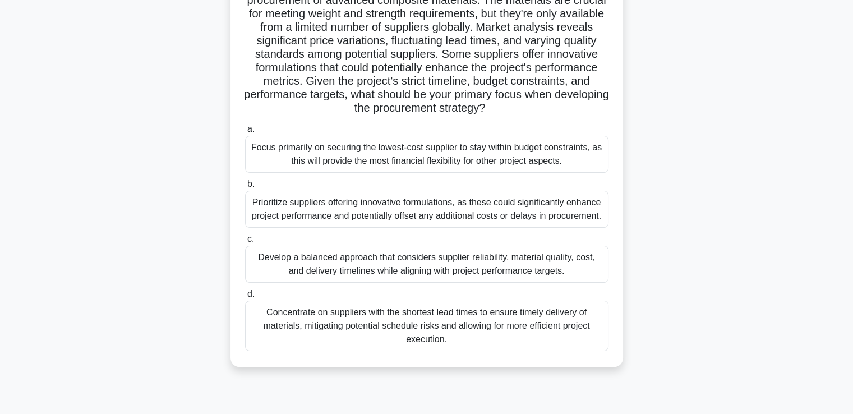
scroll to position [112, 0]
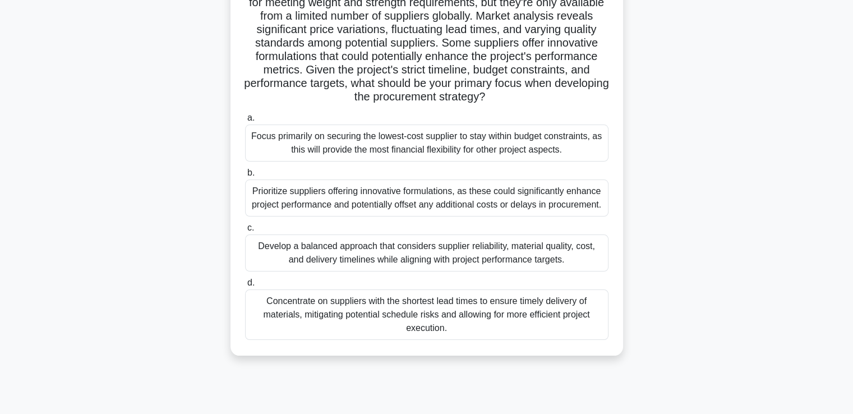
click at [393, 255] on div "Develop a balanced approach that considers supplier reliability, material quali…" at bounding box center [426, 252] width 363 height 37
click at [245, 232] on input "c. Develop a balanced approach that considers supplier reliability, material qu…" at bounding box center [245, 227] width 0 height 7
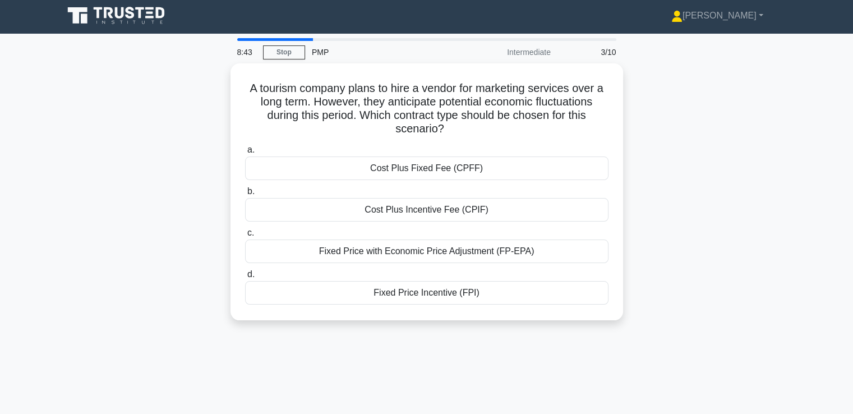
scroll to position [0, 0]
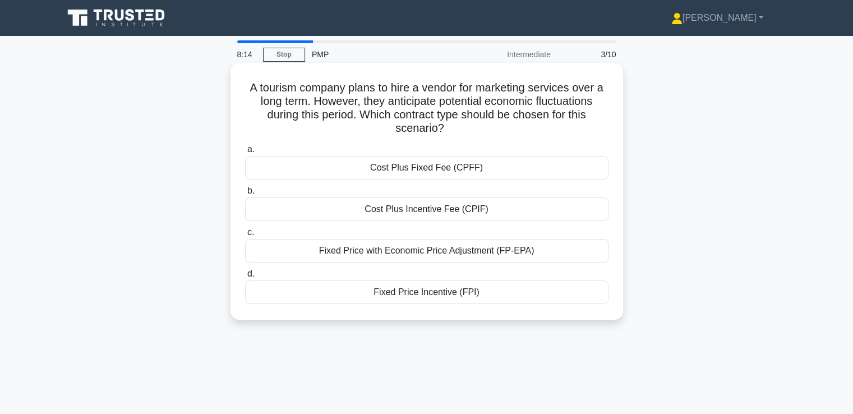
click at [516, 256] on div "Fixed Price with Economic Price Adjustment (FP-EPA)" at bounding box center [426, 251] width 363 height 24
click at [245, 236] on input "c. Fixed Price with Economic Price Adjustment (FP-EPA)" at bounding box center [245, 232] width 0 height 7
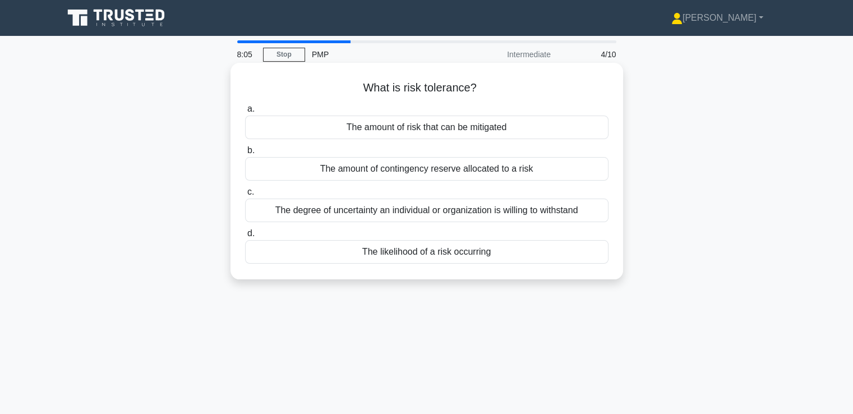
click at [550, 213] on div "The degree of uncertainty an individual or organization is willing to withstand" at bounding box center [426, 211] width 363 height 24
click at [245, 196] on input "c. The degree of uncertainty an individual or organization is willing to withst…" at bounding box center [245, 191] width 0 height 7
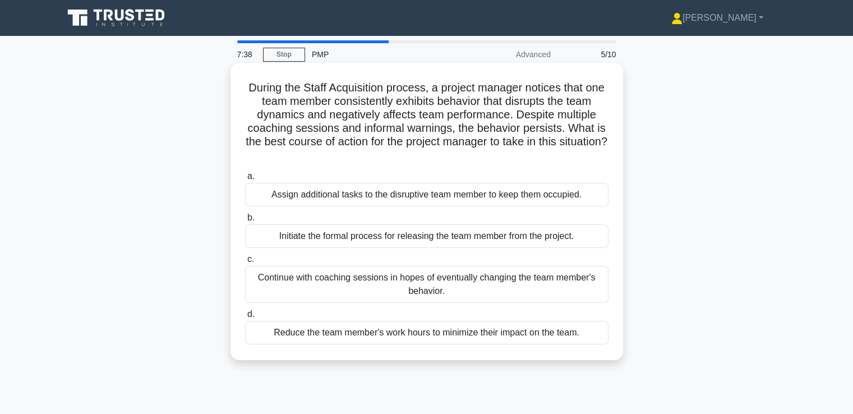
click at [500, 233] on div "Initiate the formal process for releasing the team member from the project." at bounding box center [426, 236] width 363 height 24
click at [245, 222] on input "b. Initiate the formal process for releasing the team member from the project." at bounding box center [245, 217] width 0 height 7
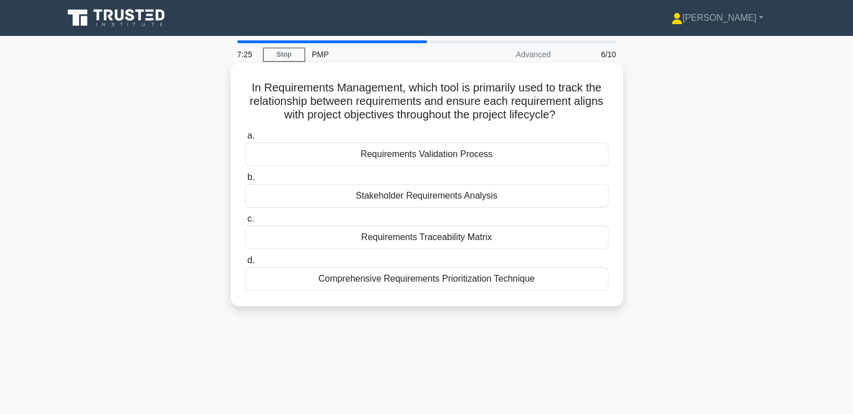
click at [453, 238] on div "Requirements Traceability Matrix" at bounding box center [426, 237] width 363 height 24
click at [245, 223] on input "c. Requirements Traceability Matrix" at bounding box center [245, 218] width 0 height 7
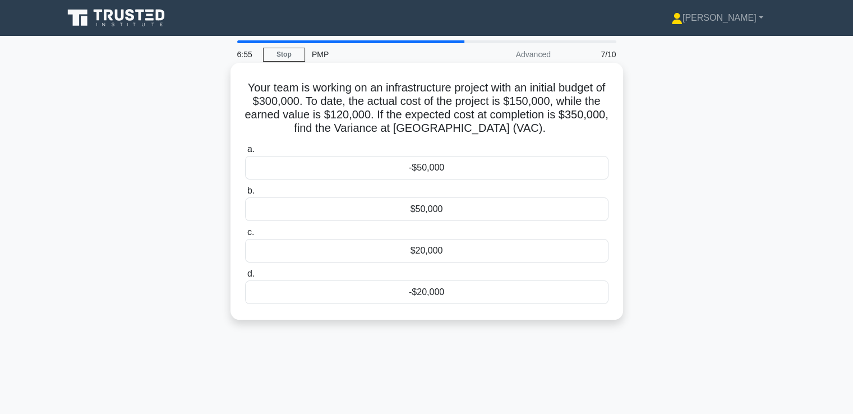
click at [462, 172] on div "-$50,000" at bounding box center [426, 168] width 363 height 24
click at [245, 153] on input "a. -$50,000" at bounding box center [245, 149] width 0 height 7
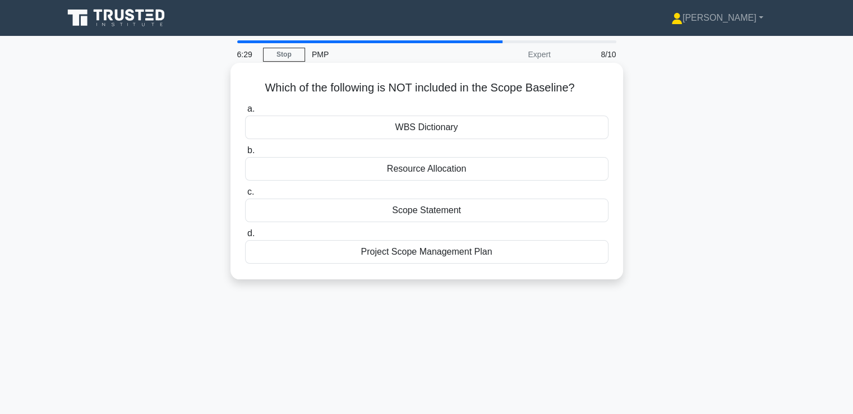
click at [481, 253] on div "Project Scope Management Plan" at bounding box center [426, 252] width 363 height 24
click at [245, 237] on input "d. Project Scope Management Plan" at bounding box center [245, 233] width 0 height 7
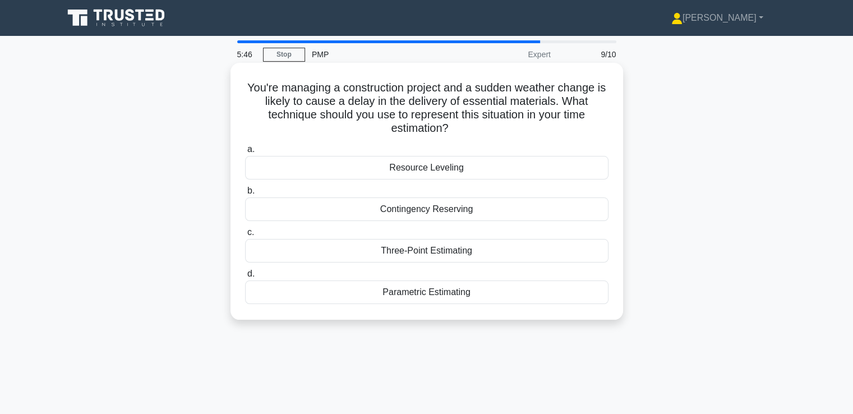
click at [431, 174] on div "Resource Leveling" at bounding box center [426, 168] width 363 height 24
click at [245, 153] on input "a. Resource Leveling" at bounding box center [245, 149] width 0 height 7
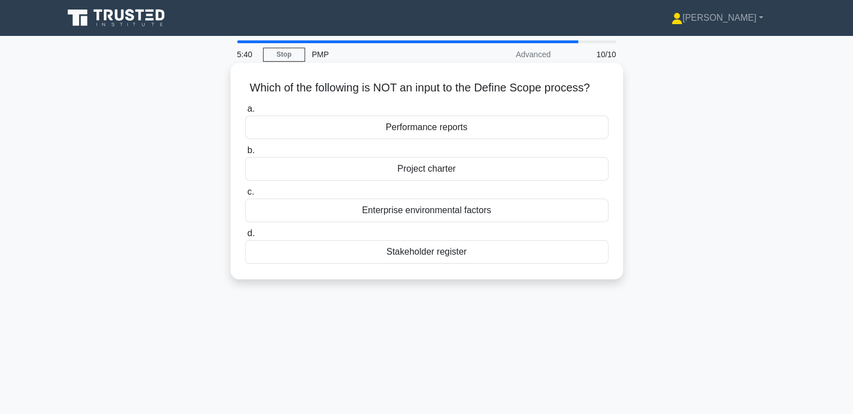
click at [441, 133] on div "Performance reports" at bounding box center [426, 128] width 363 height 24
click at [245, 113] on input "a. Performance reports" at bounding box center [245, 108] width 0 height 7
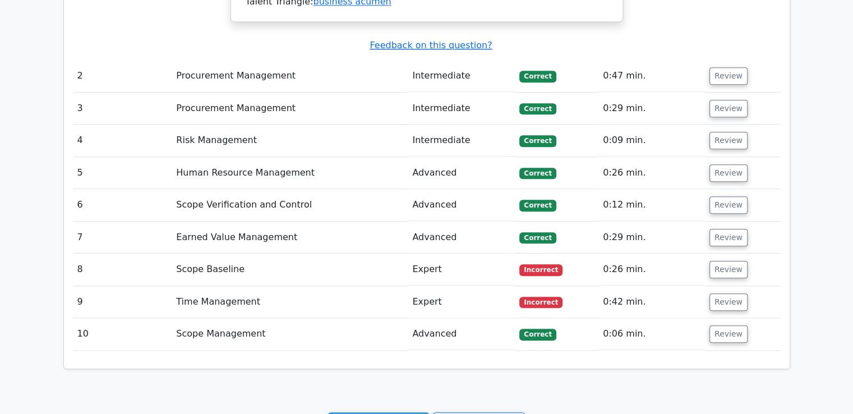
scroll to position [1178, 0]
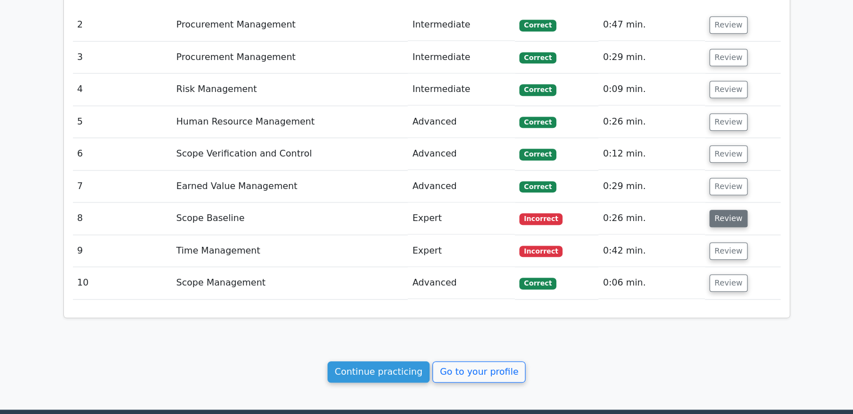
click at [732, 210] on button "Review" at bounding box center [728, 218] width 38 height 17
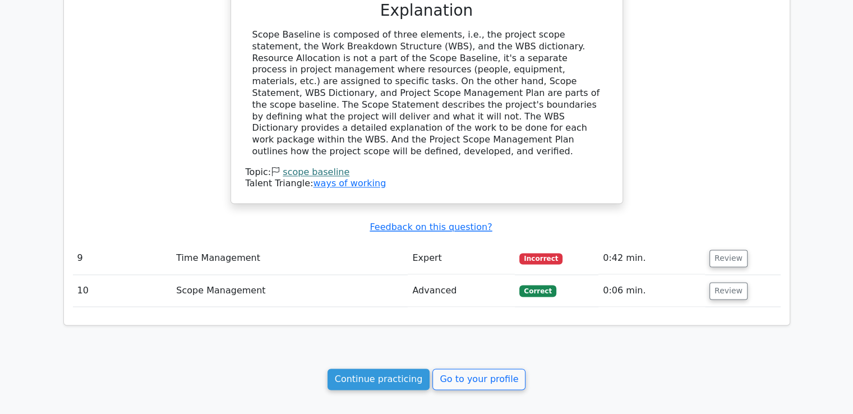
scroll to position [1626, 0]
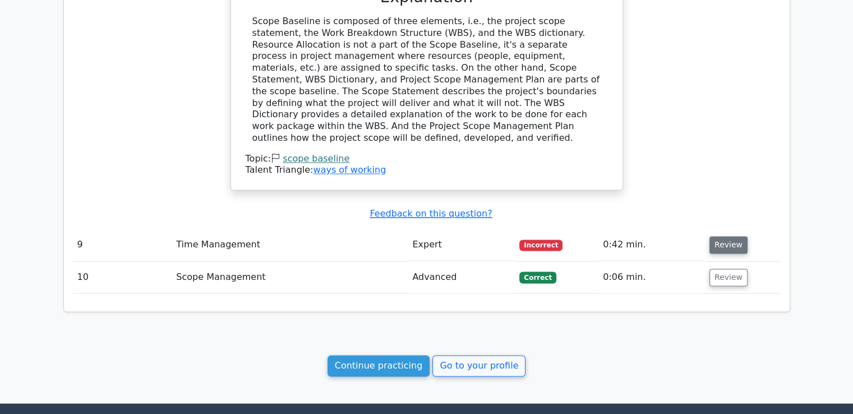
click at [730, 236] on button "Review" at bounding box center [728, 244] width 38 height 17
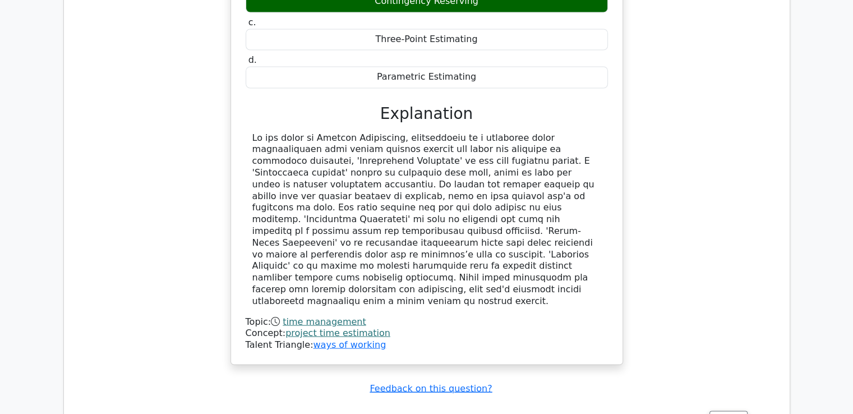
scroll to position [2245, 0]
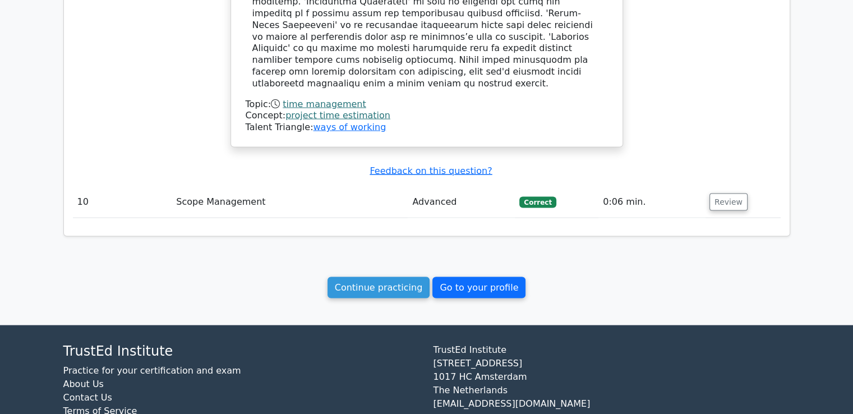
click at [476, 277] on link "Go to your profile" at bounding box center [478, 287] width 93 height 21
